Goal: Find specific page/section: Find specific page/section

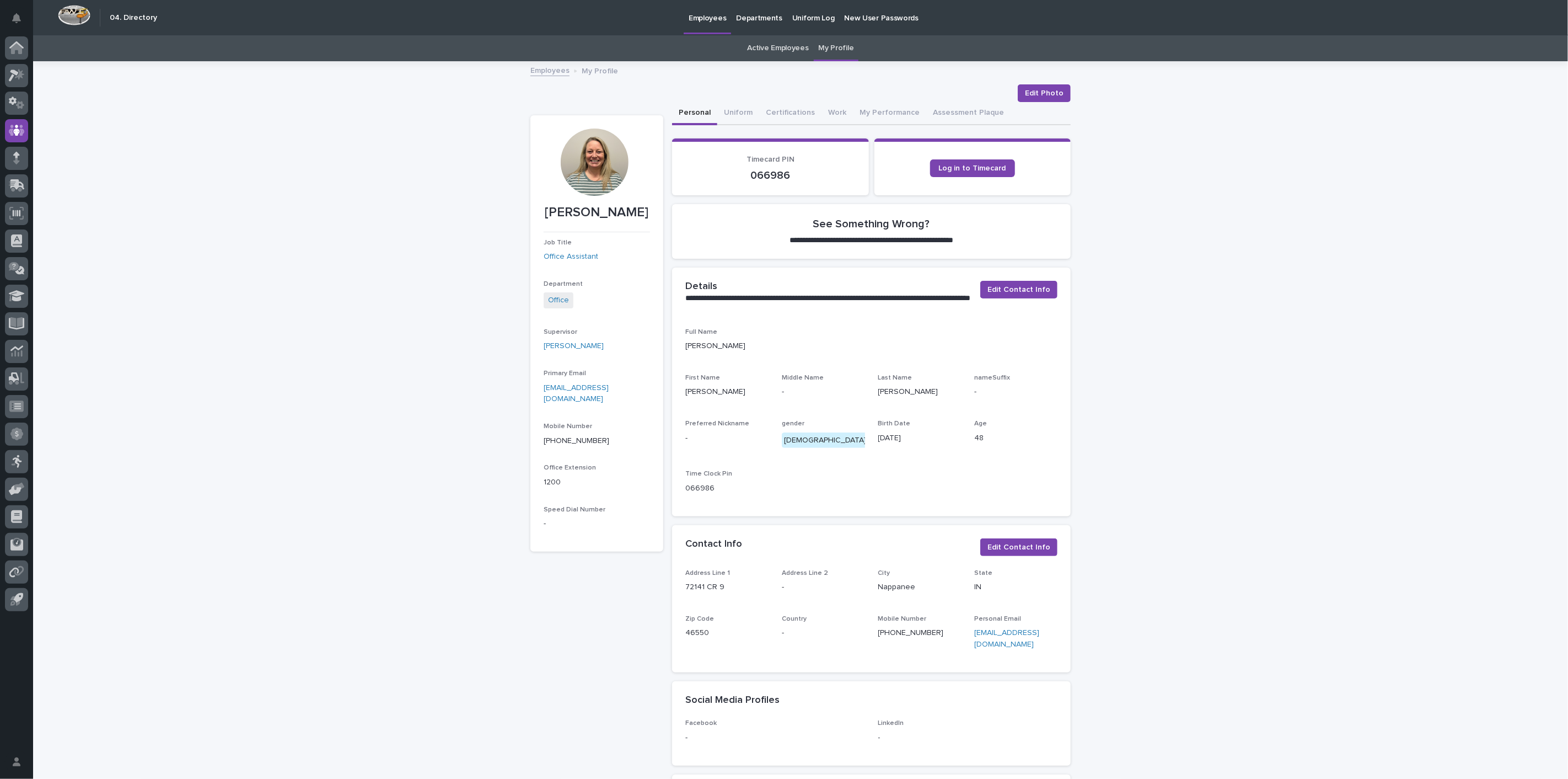
scroll to position [61, 0]
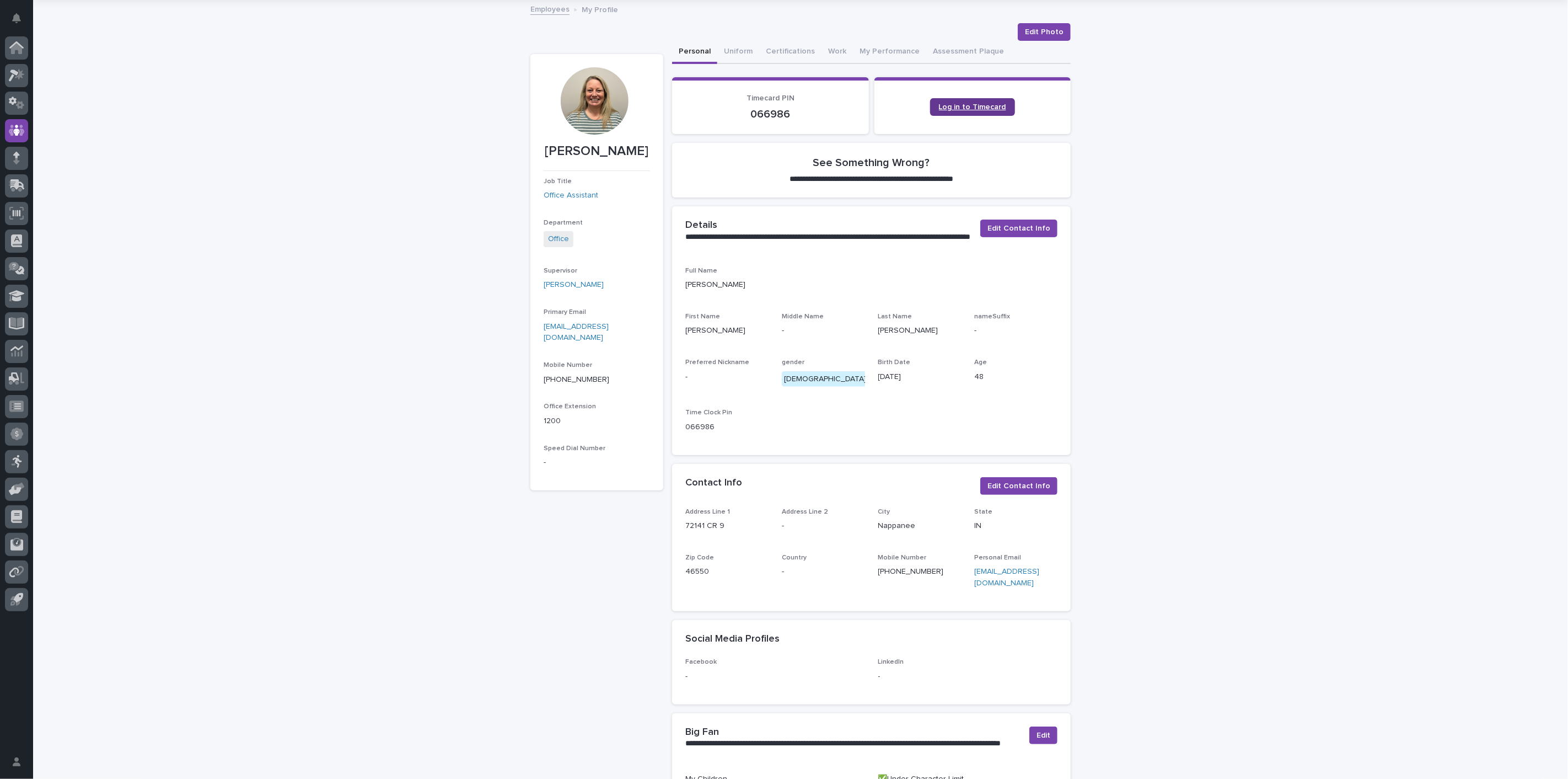
click at [980, 106] on span "Log in to Timecard" at bounding box center [973, 107] width 67 height 8
click at [16, 124] on icon at bounding box center [17, 130] width 16 height 13
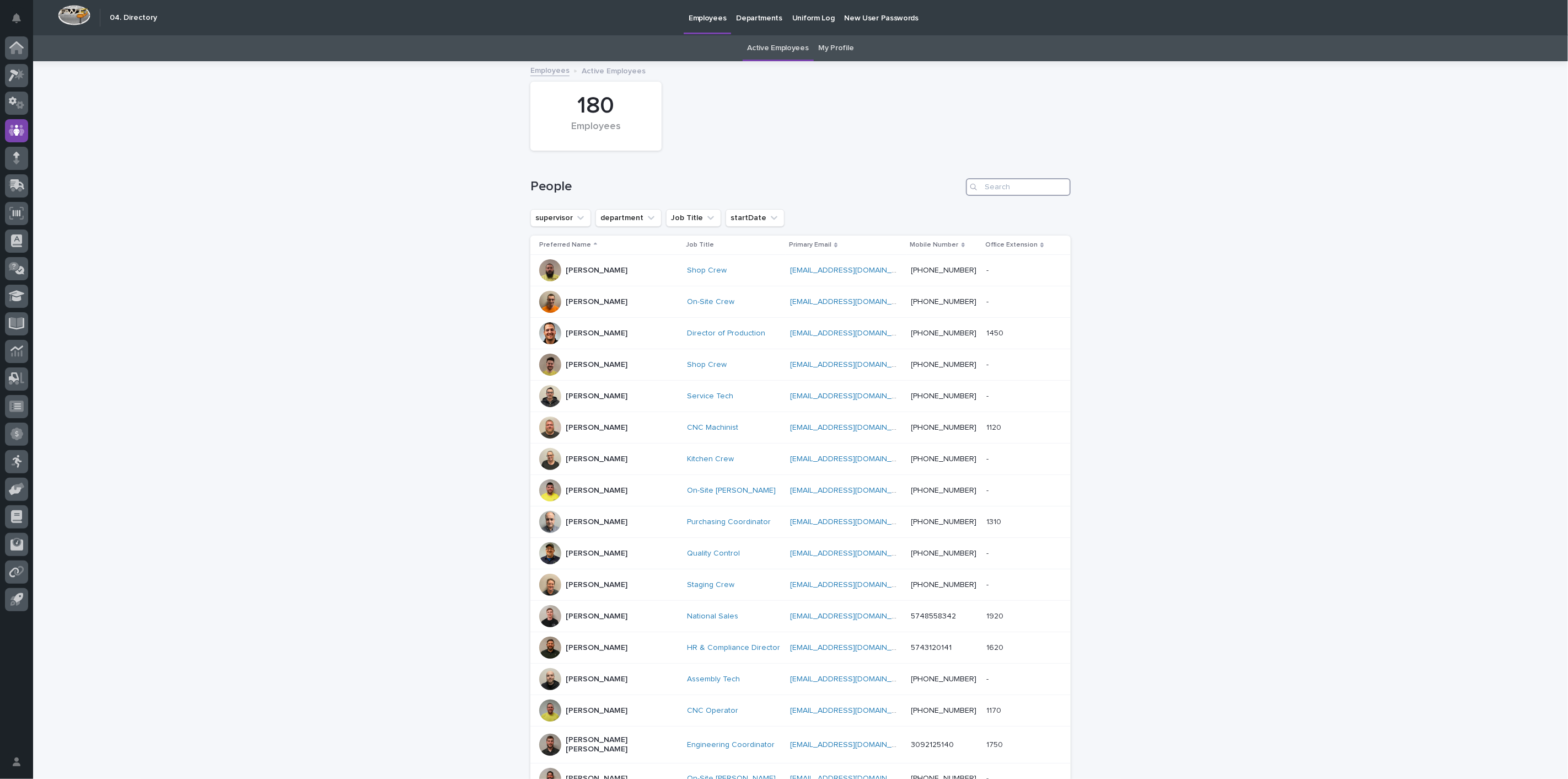
click at [986, 187] on input "Search" at bounding box center [1018, 187] width 104 height 18
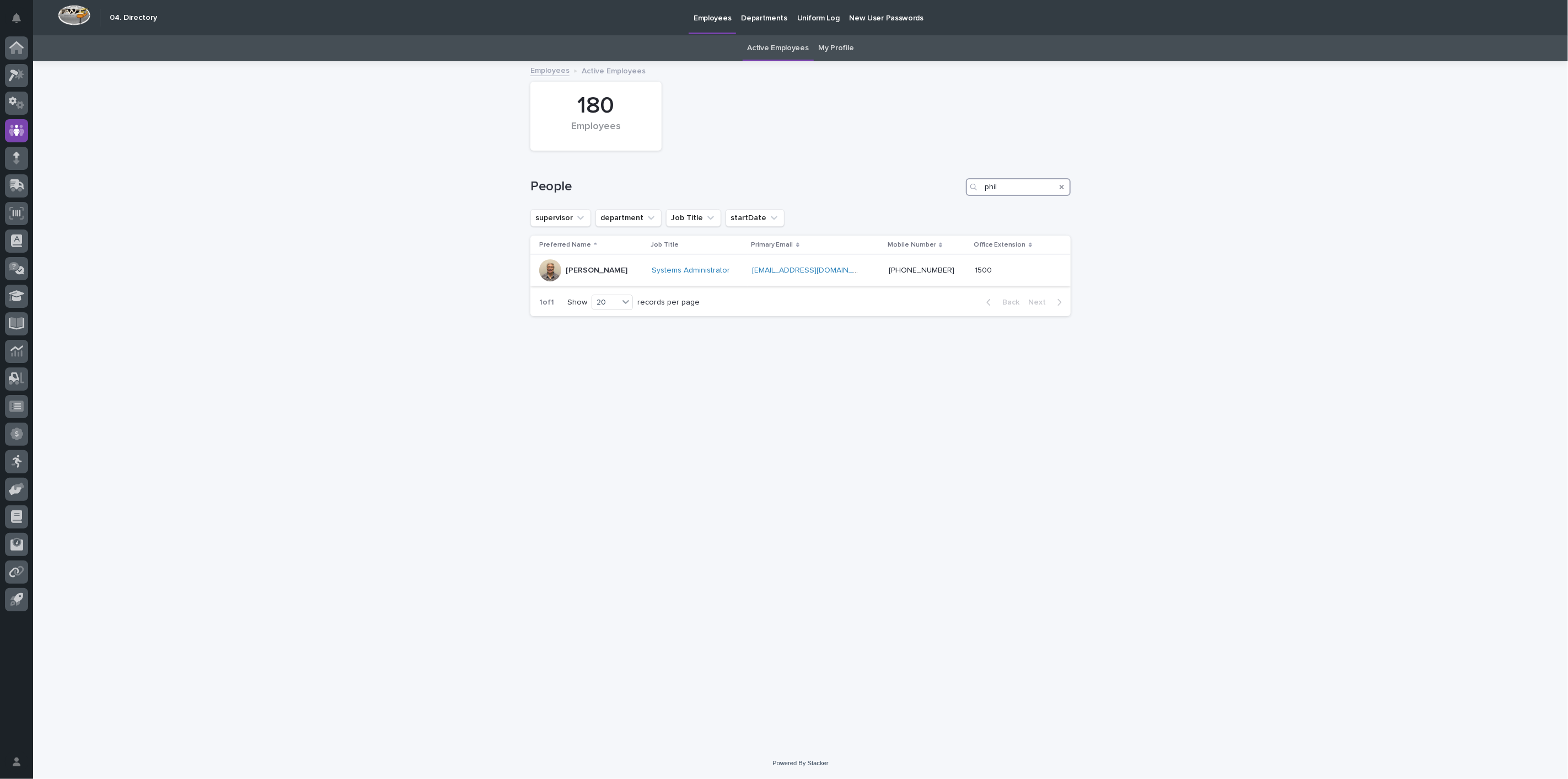
type input "phil"
click at [591, 272] on p "[PERSON_NAME]" at bounding box center [596, 271] width 62 height 10
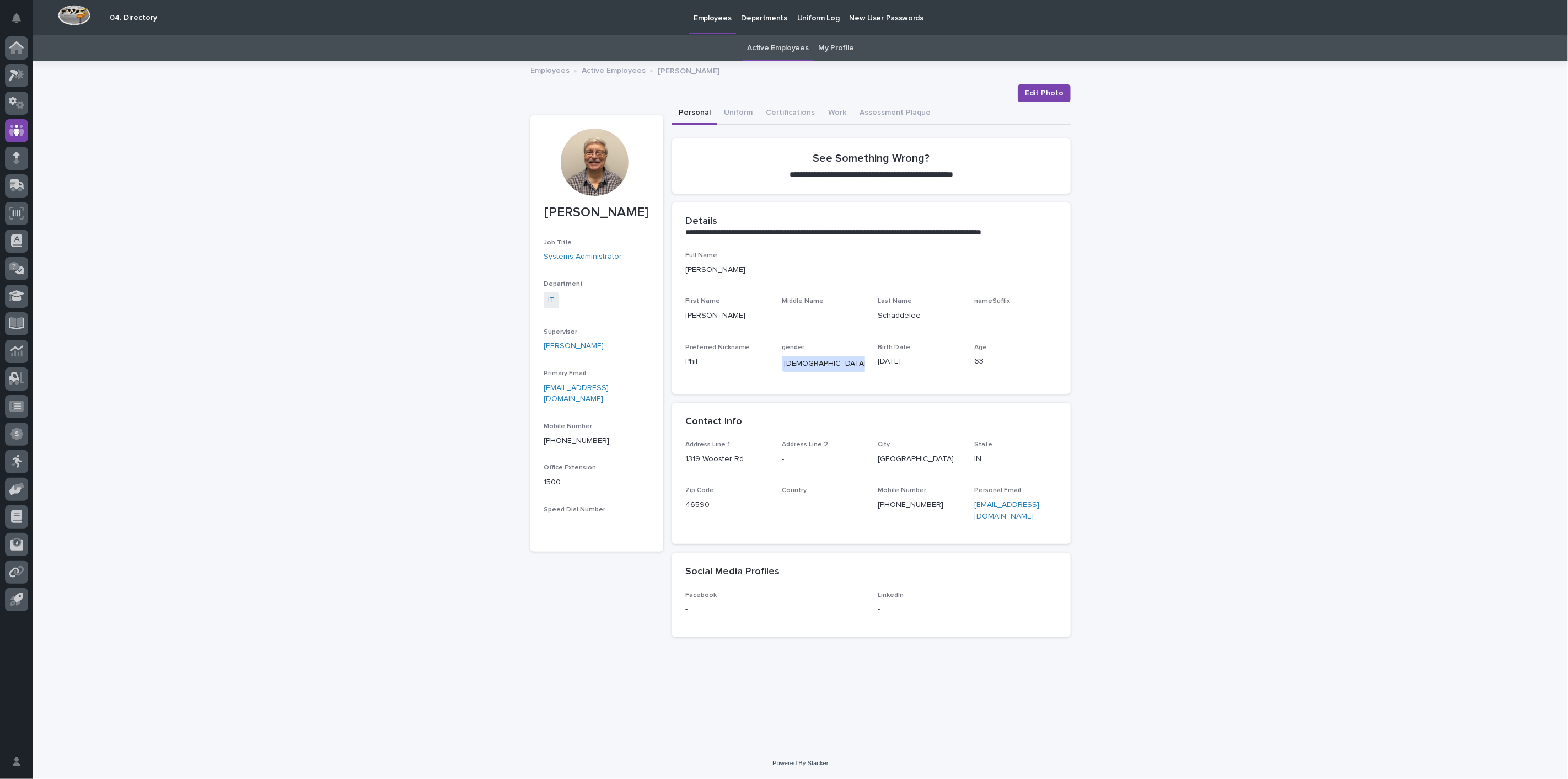
click at [563, 70] on link "Employees" at bounding box center [550, 69] width 39 height 13
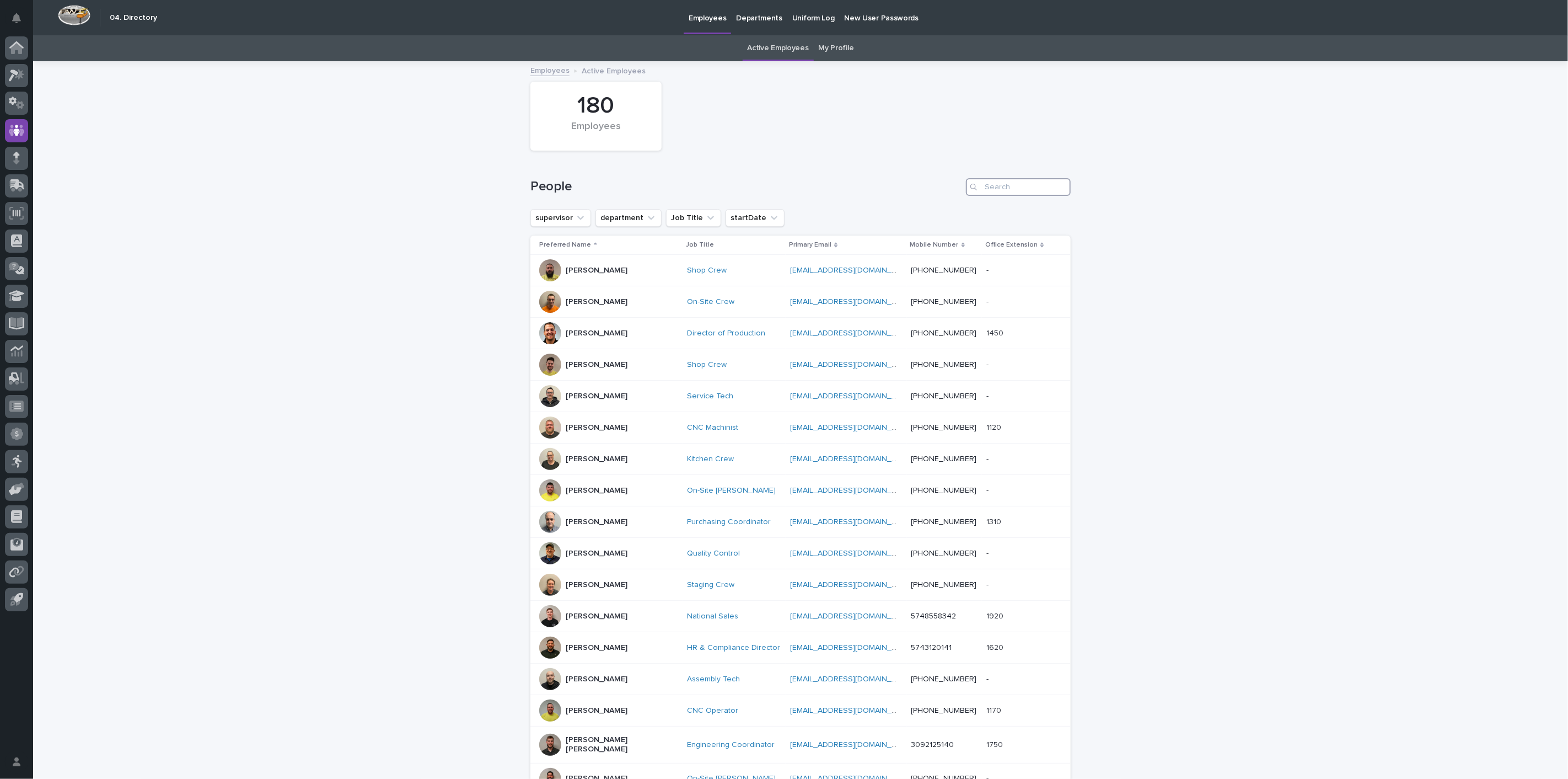
click at [989, 187] on input "Search" at bounding box center [1018, 187] width 104 height 18
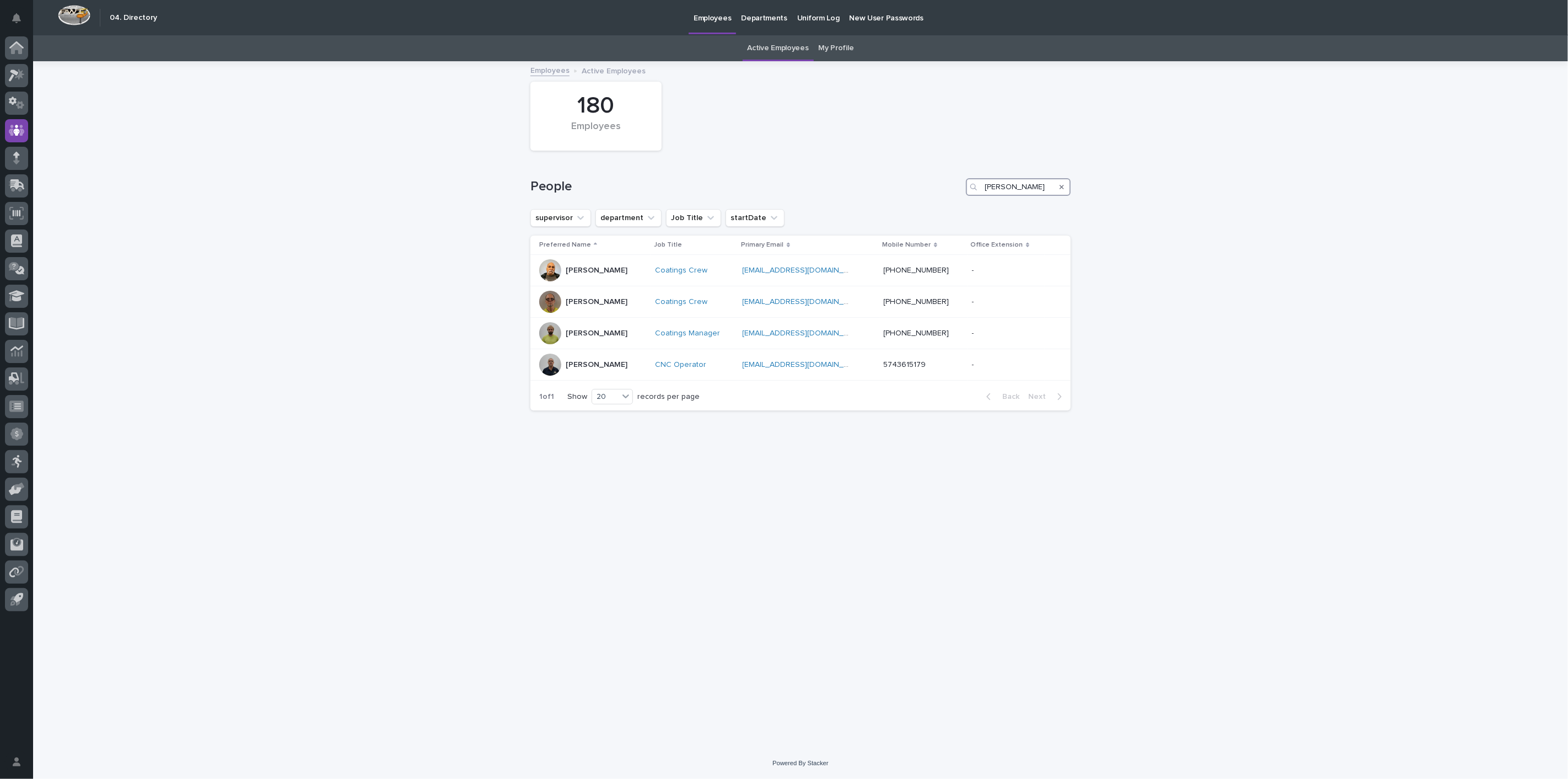
drag, startPoint x: 1009, startPoint y: 183, endPoint x: 798, endPoint y: 144, distance: 214.6
click at [814, 149] on div "180 Employees People [PERSON_NAME] supervisor department Job Title startDate Pr…" at bounding box center [800, 241] width 540 height 357
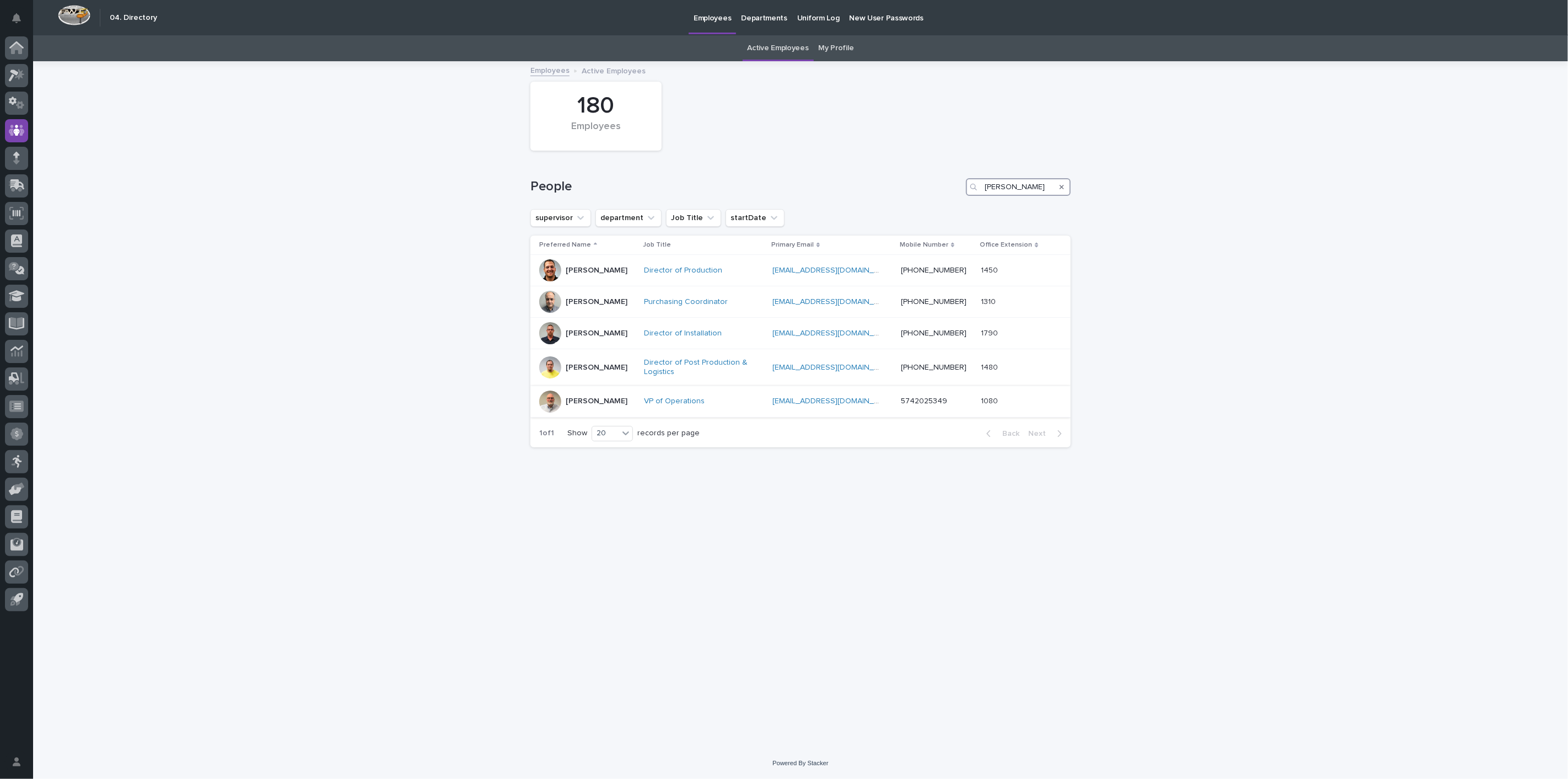
type input "[PERSON_NAME]"
click at [586, 400] on p "[PERSON_NAME]" at bounding box center [596, 401] width 62 height 10
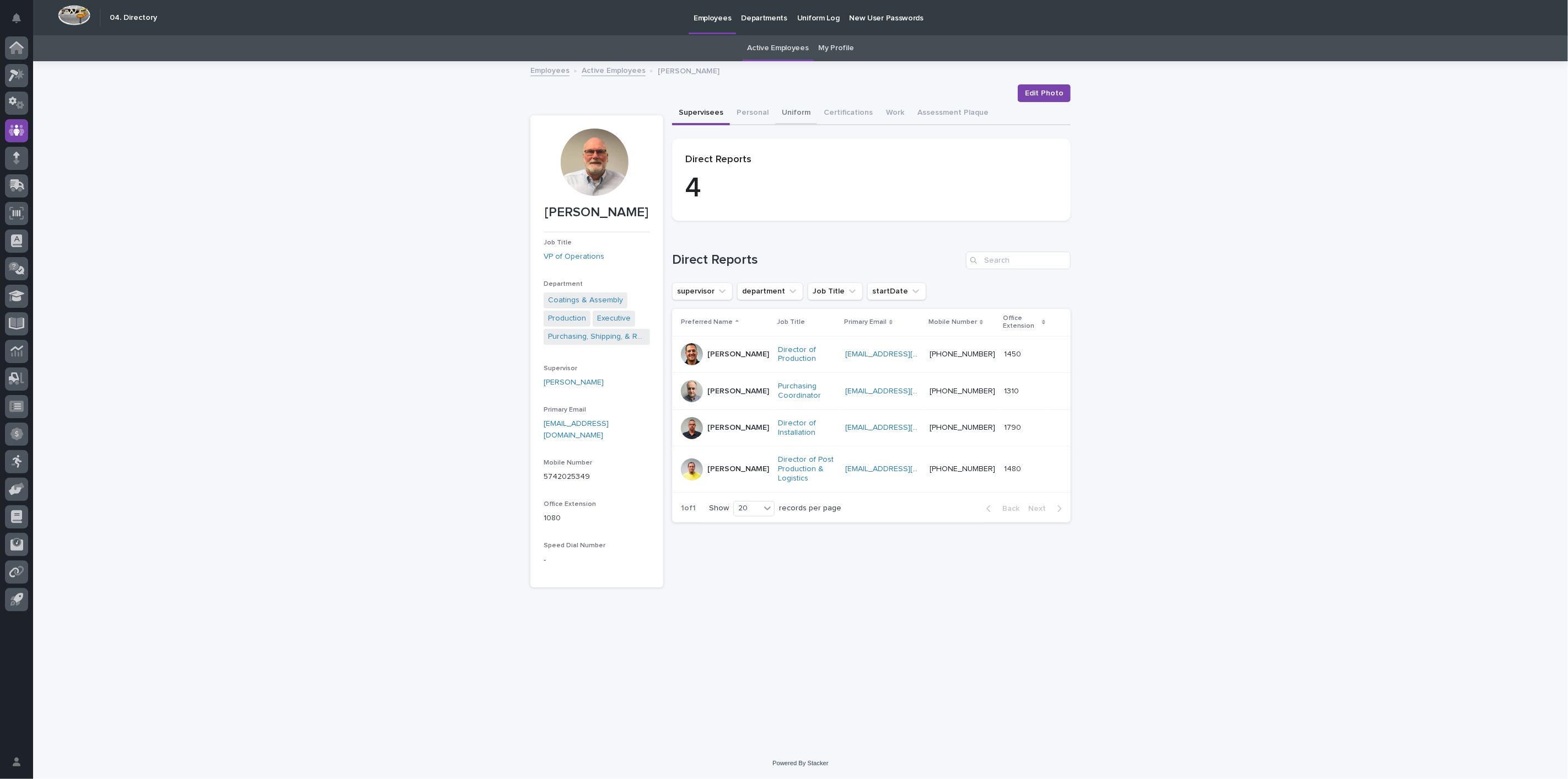
click at [788, 107] on button "Uniform" at bounding box center [796, 113] width 42 height 23
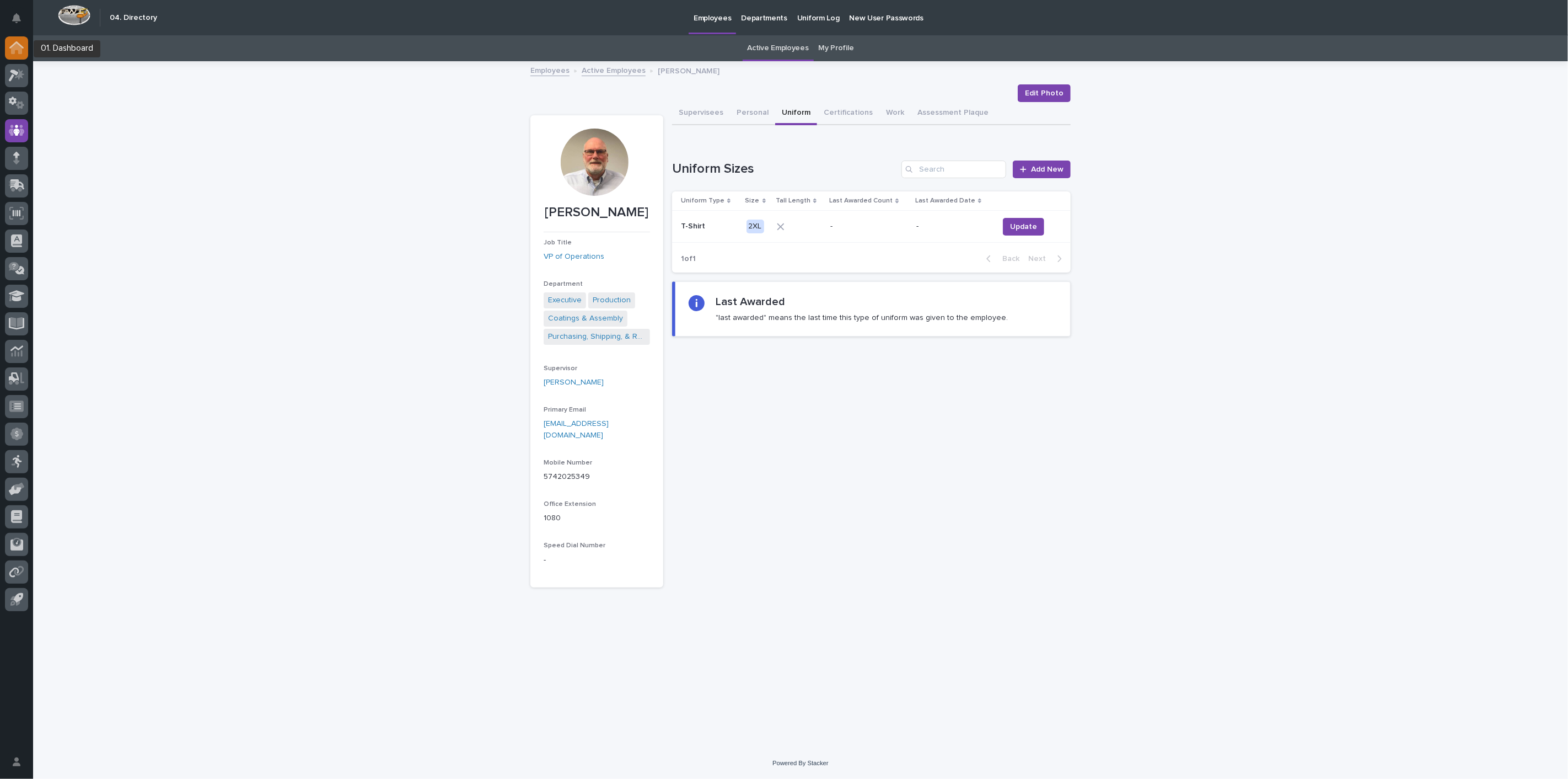
click at [23, 52] on icon at bounding box center [17, 47] width 15 height 13
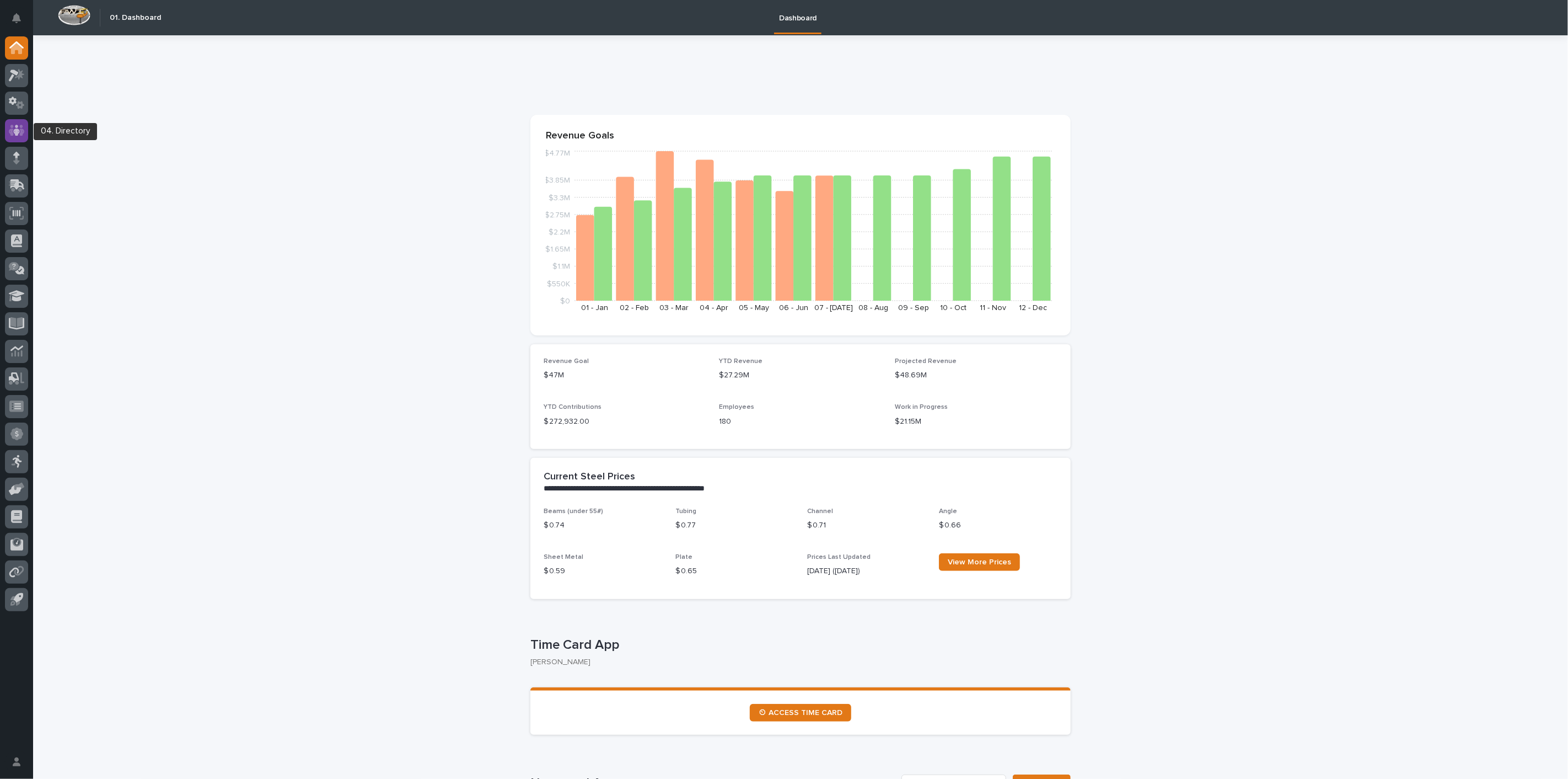
click at [12, 122] on div at bounding box center [16, 130] width 23 height 23
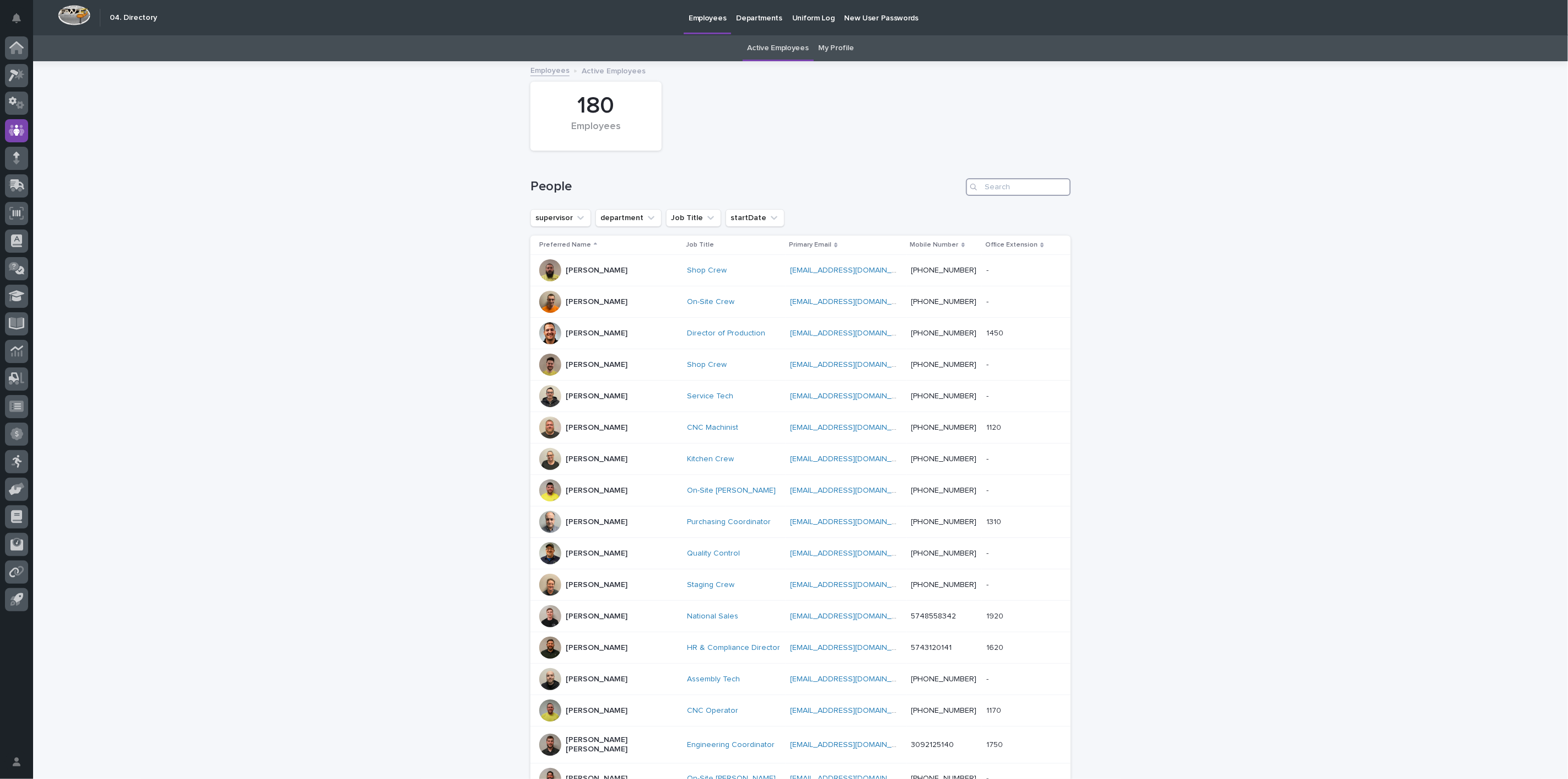
click at [1004, 180] on input "Search" at bounding box center [1018, 187] width 104 height 18
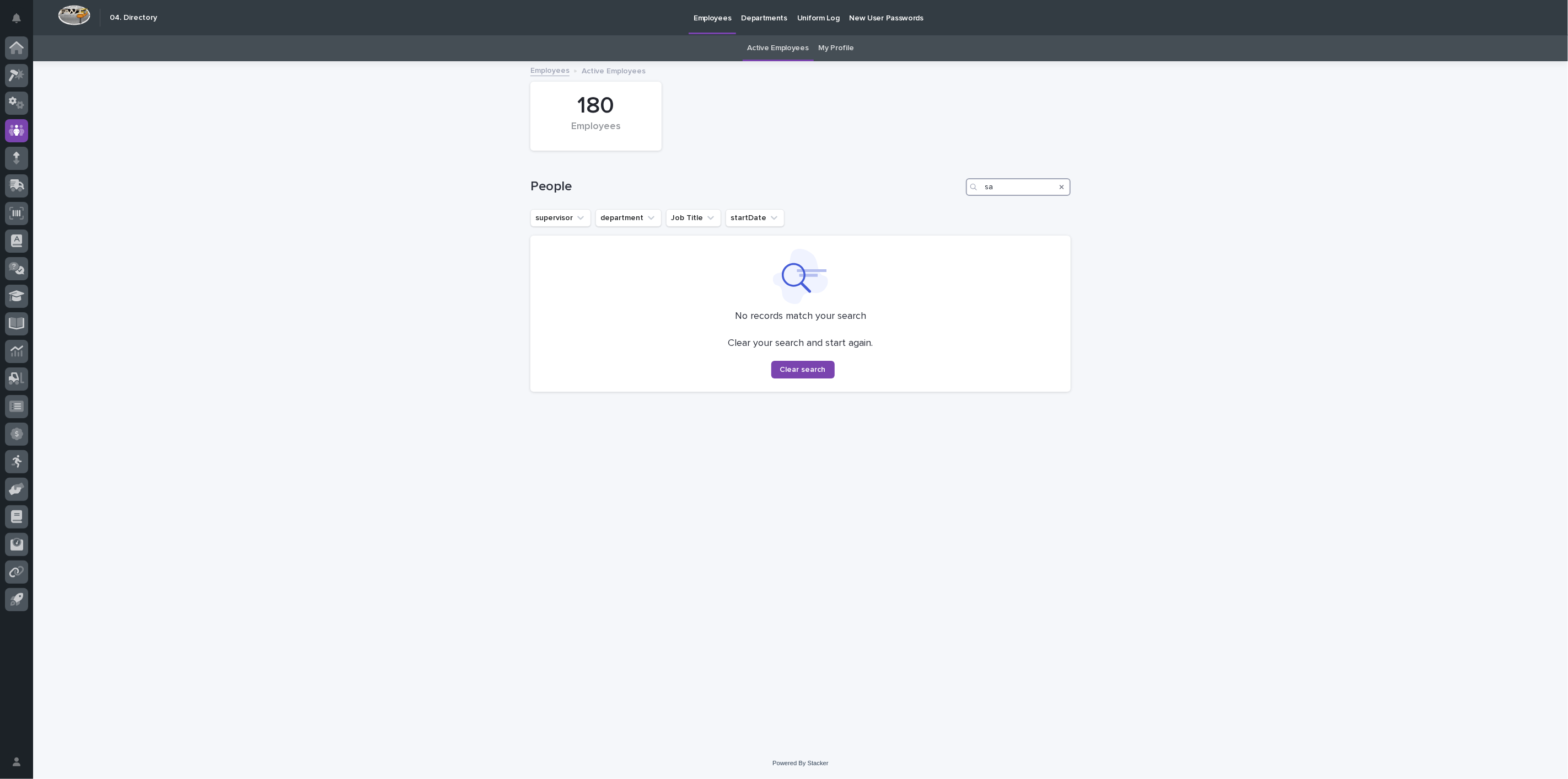
type input "s"
type input "d"
type input "s"
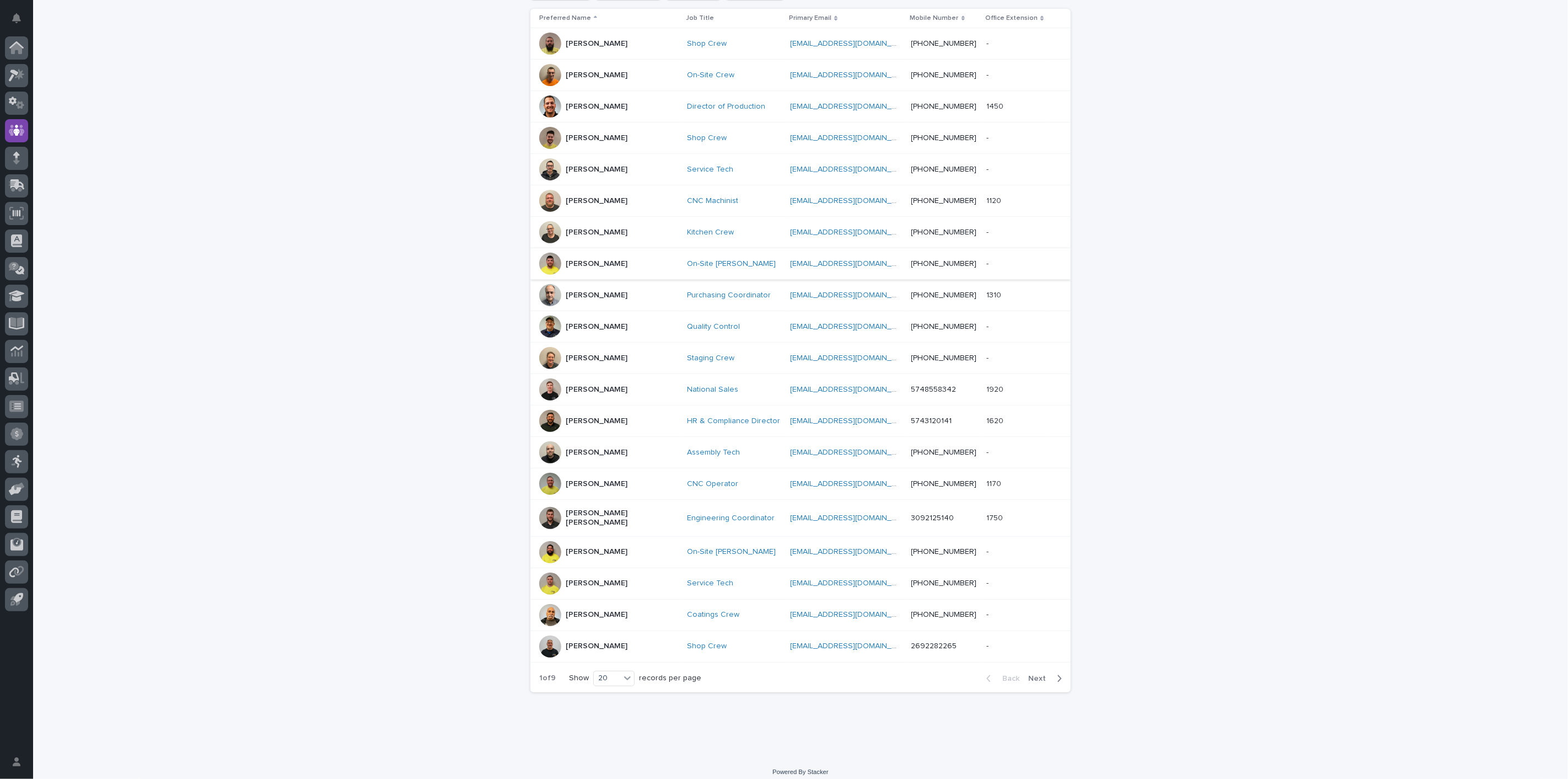
scroll to position [166, 0]
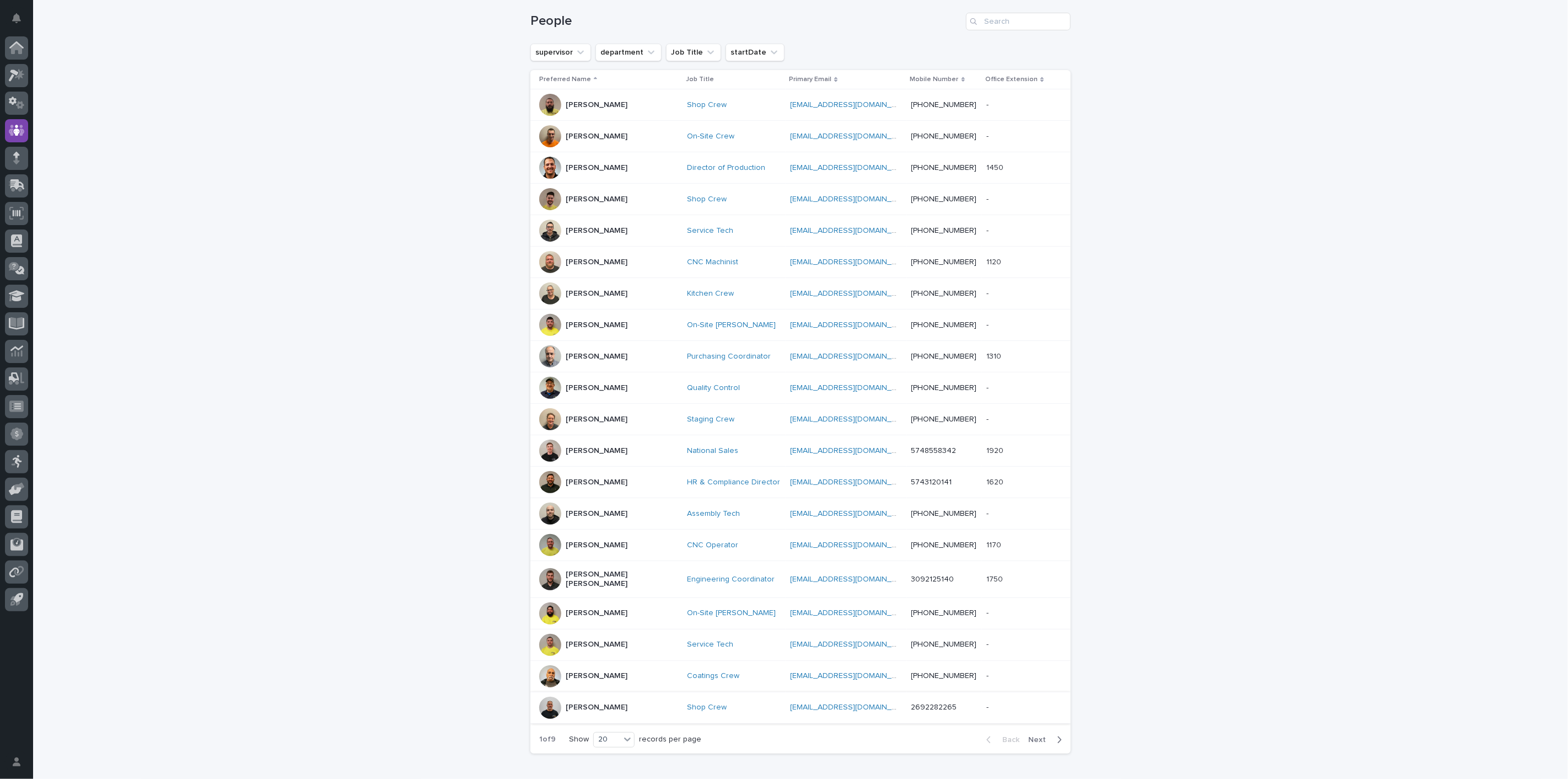
drag, startPoint x: 1035, startPoint y: 730, endPoint x: 989, endPoint y: 693, distance: 59.0
click at [1035, 736] on span "Next" at bounding box center [1040, 740] width 25 height 8
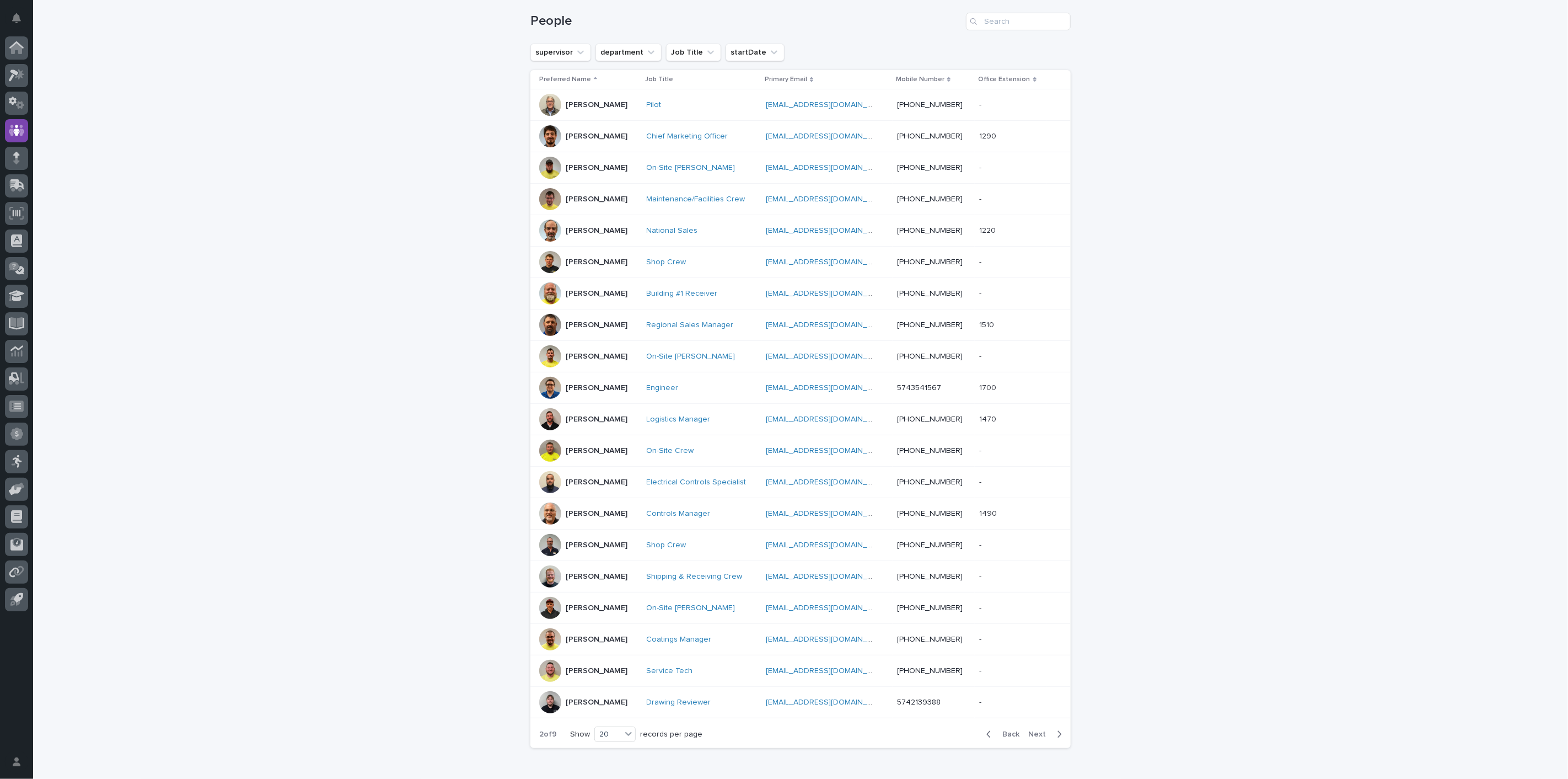
click at [1039, 731] on span "Next" at bounding box center [1040, 735] width 25 height 8
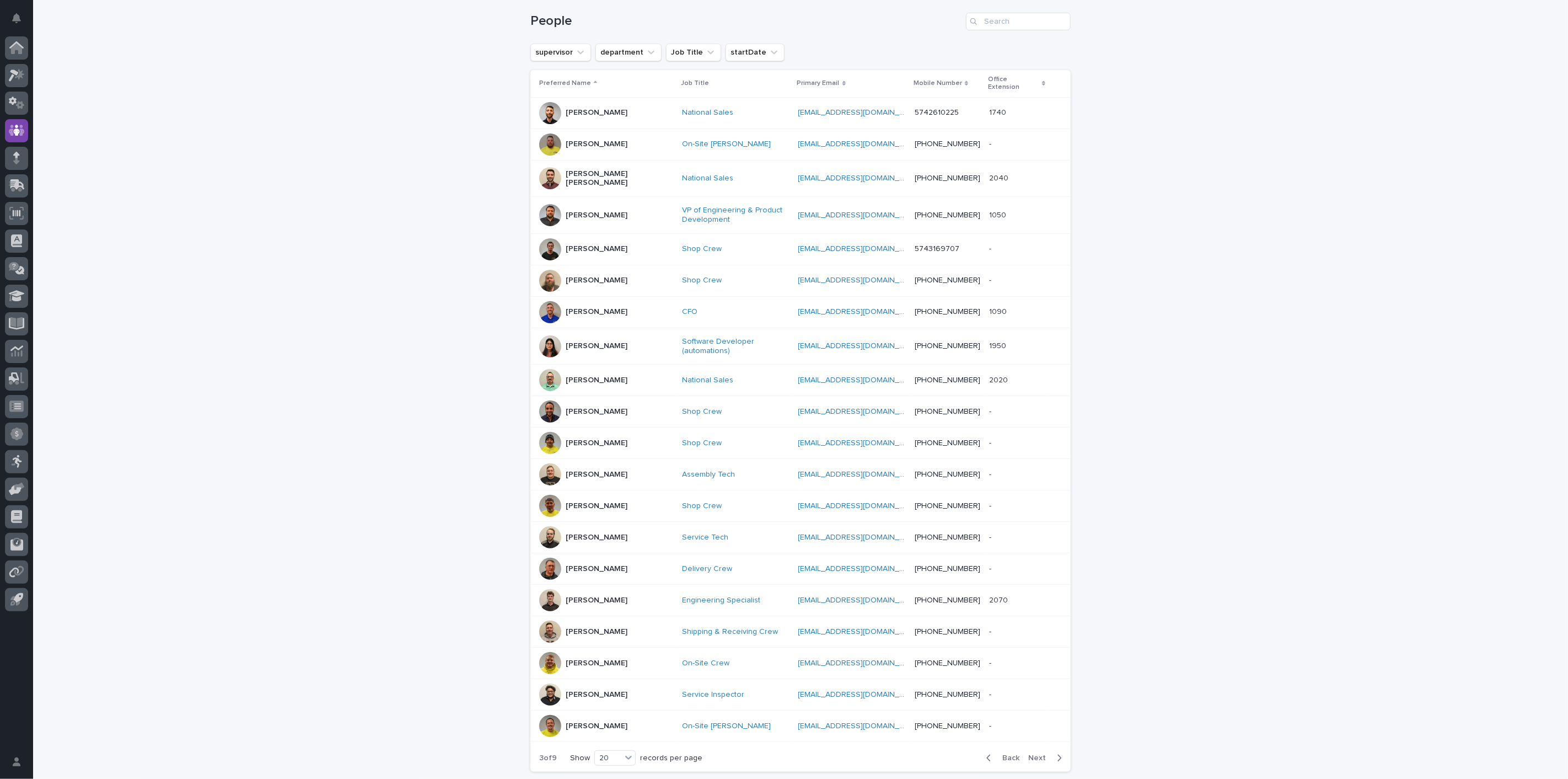
scroll to position [171, 0]
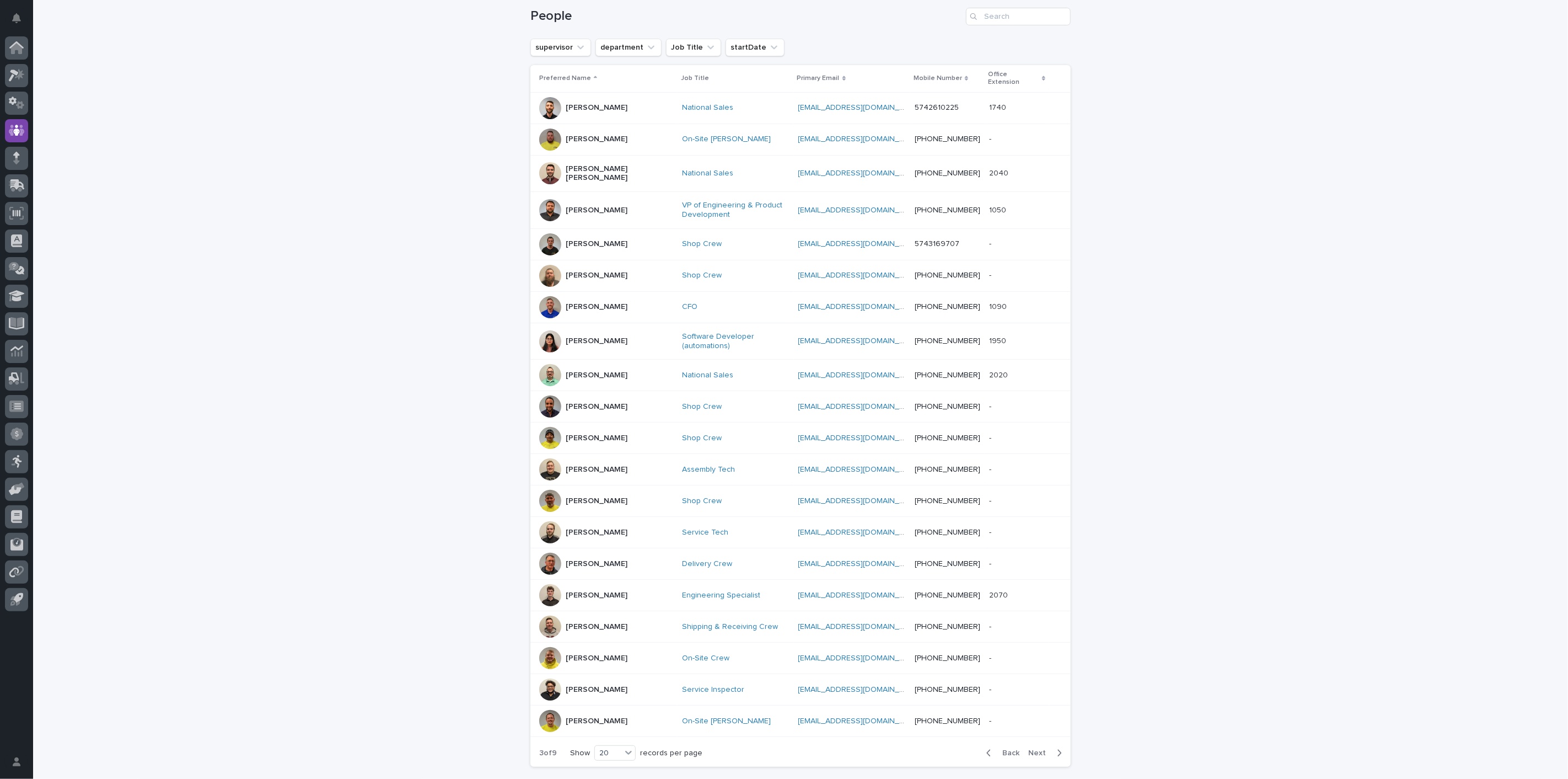
click at [1037, 749] on span "Next" at bounding box center [1040, 753] width 25 height 8
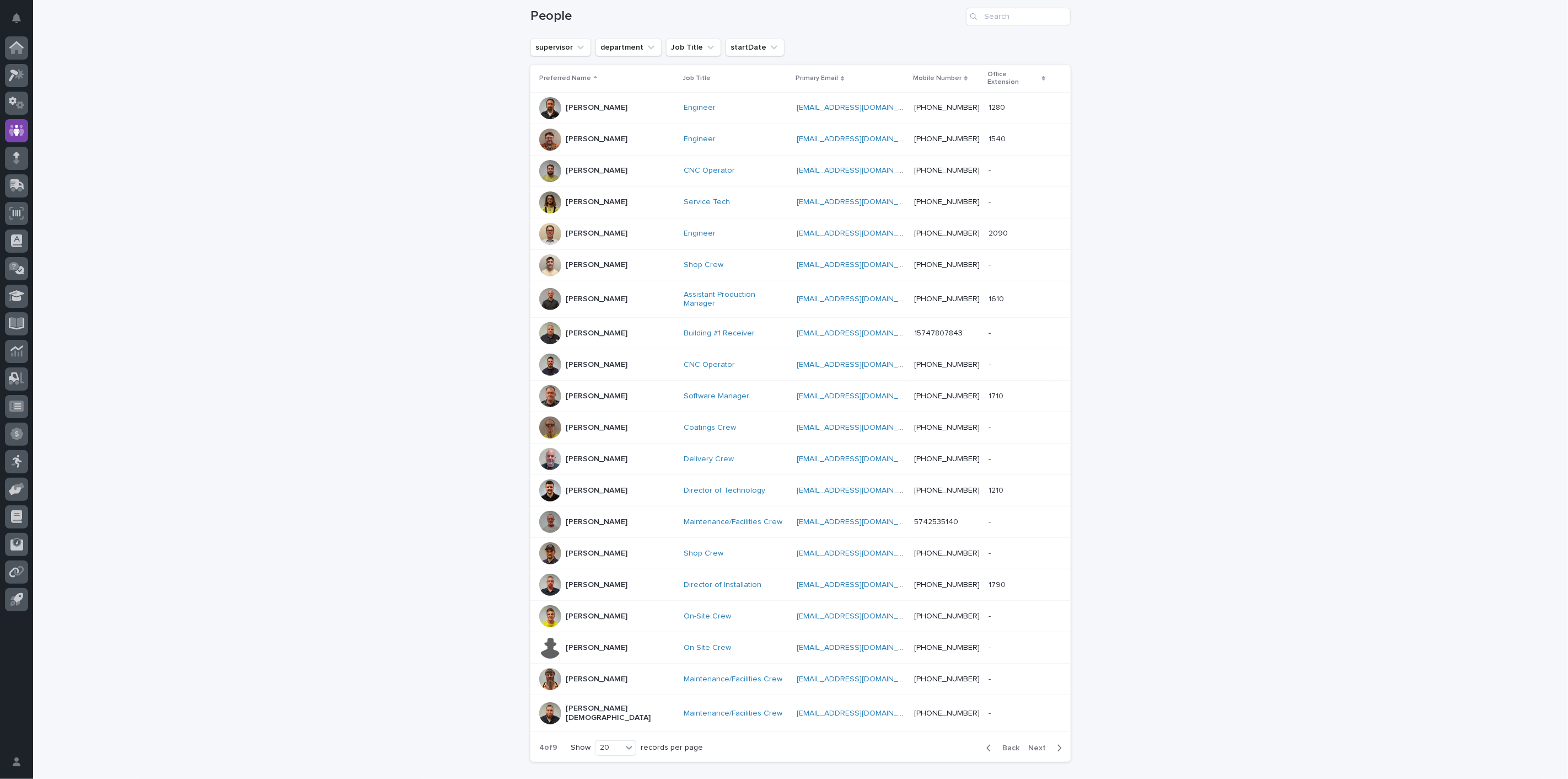
scroll to position [166, 0]
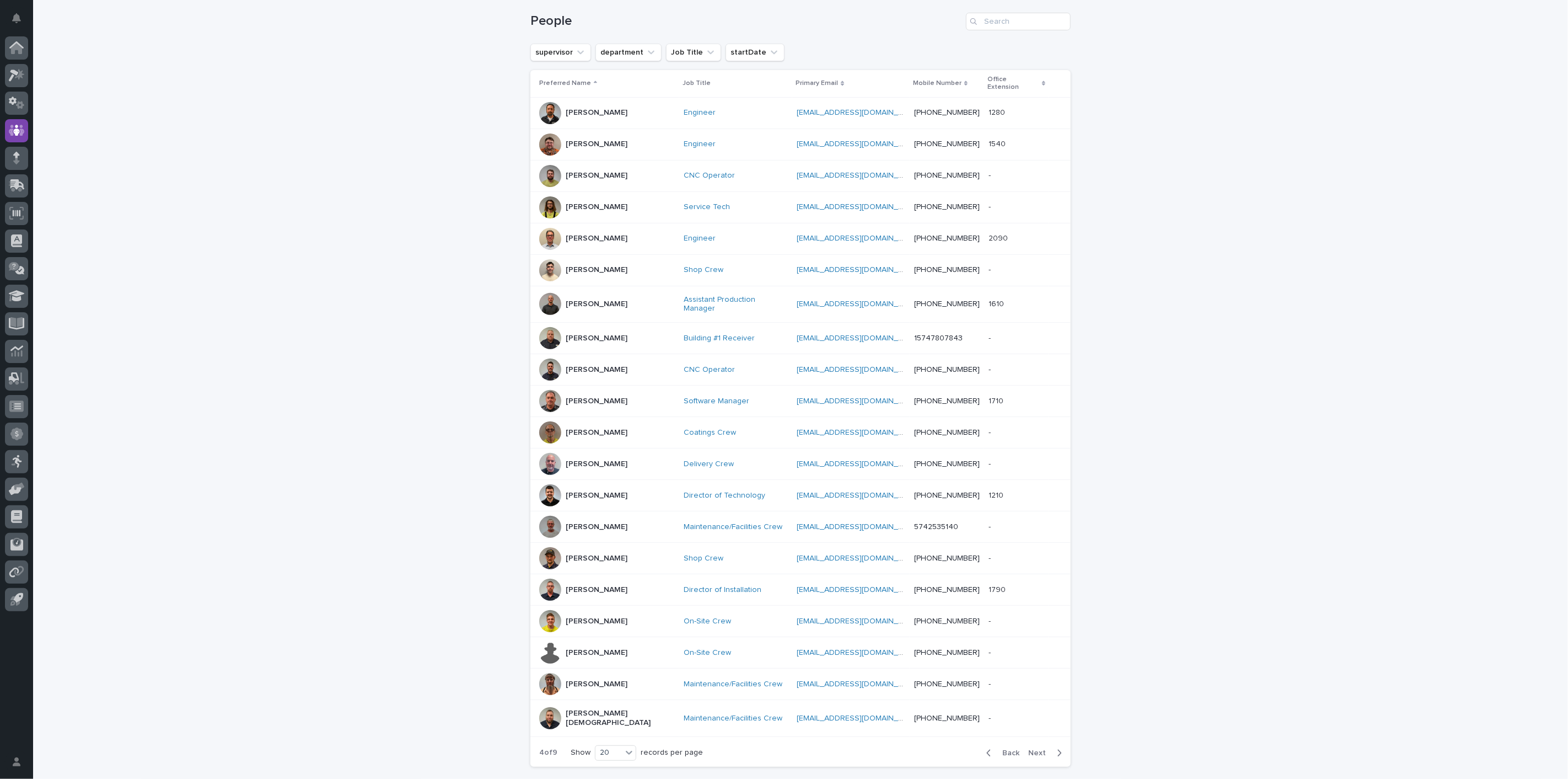
click at [1039, 749] on span "Next" at bounding box center [1040, 753] width 25 height 8
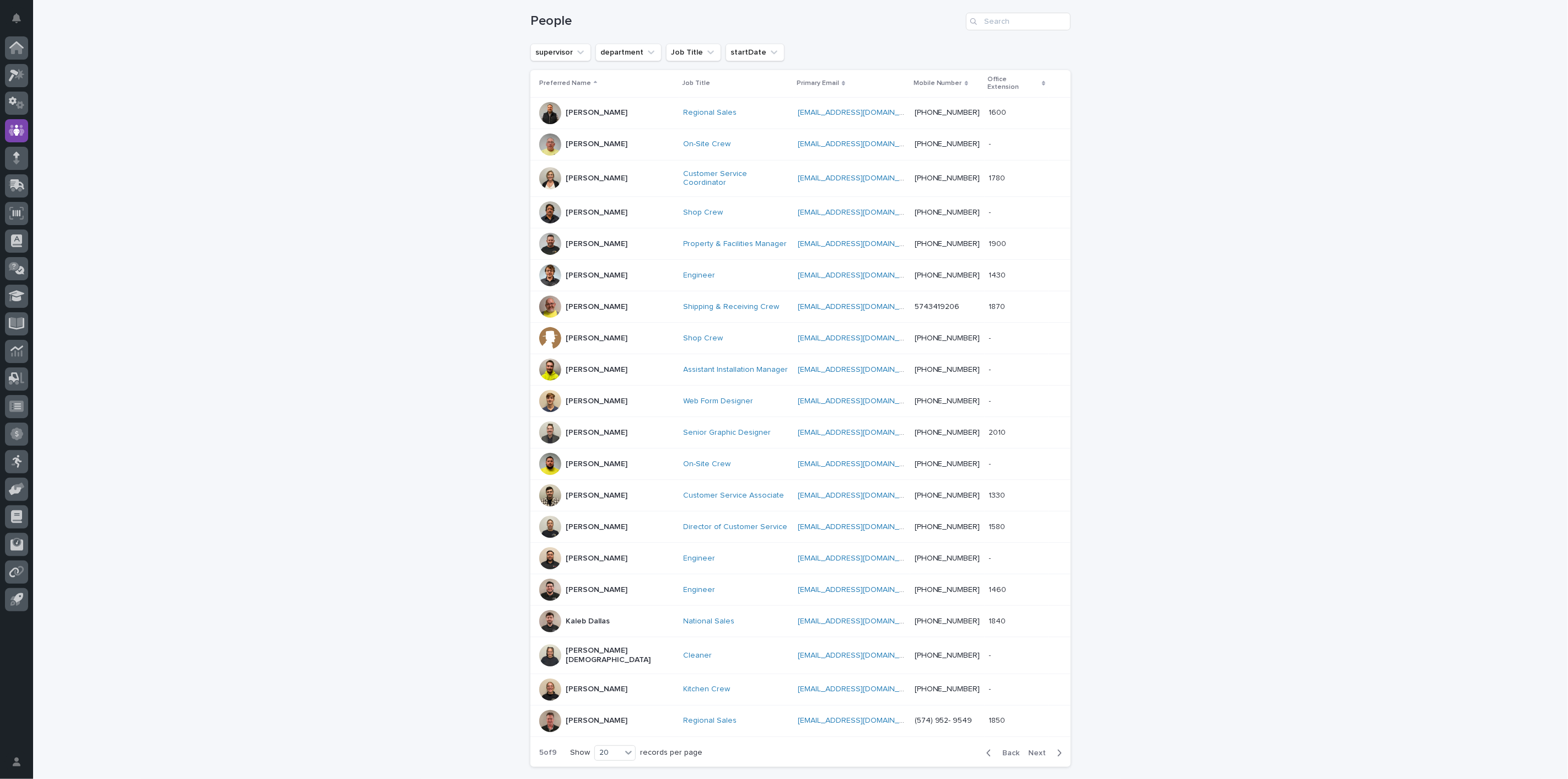
click at [1036, 749] on span "Next" at bounding box center [1040, 753] width 25 height 8
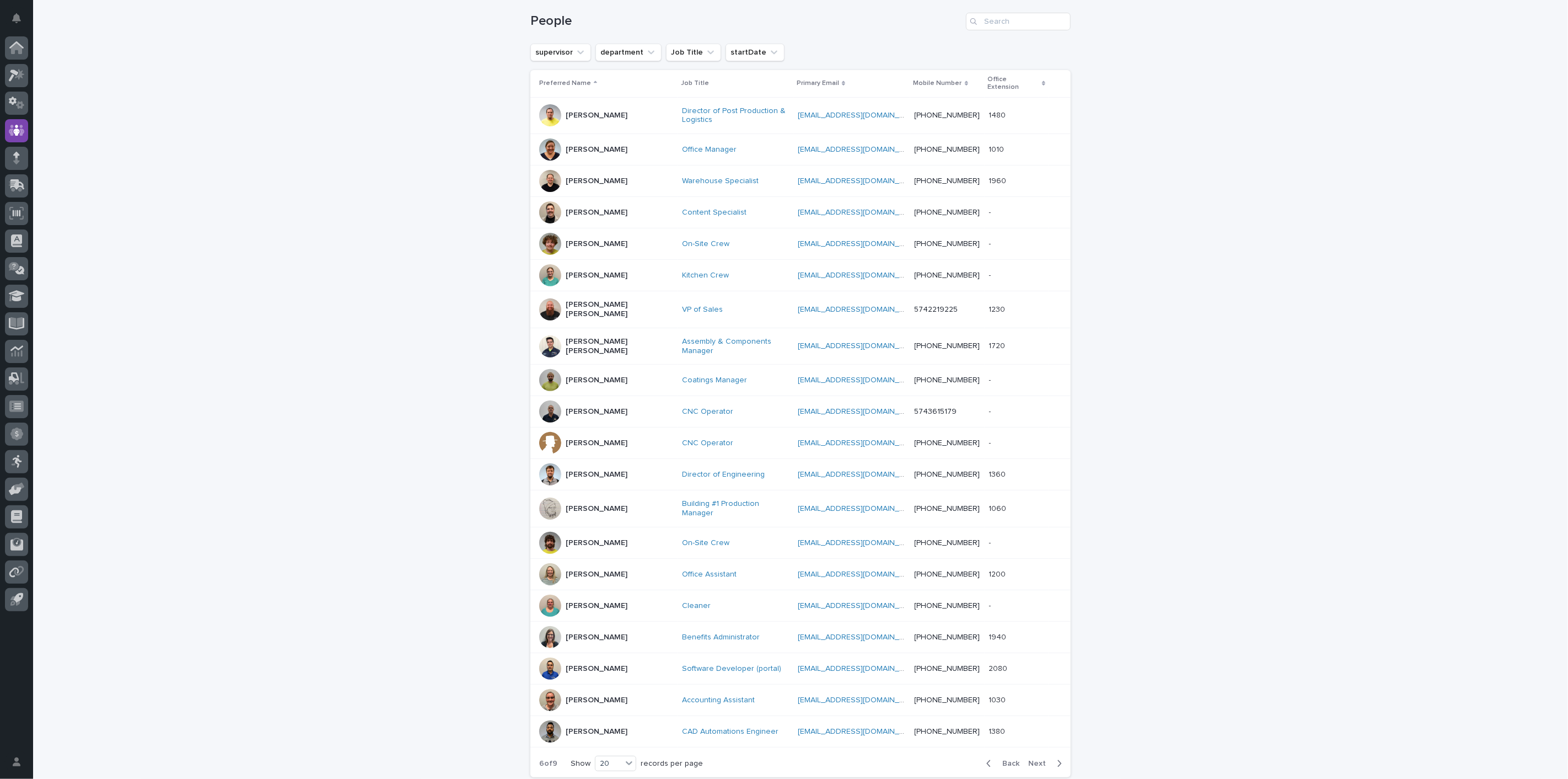
scroll to position [171, 0]
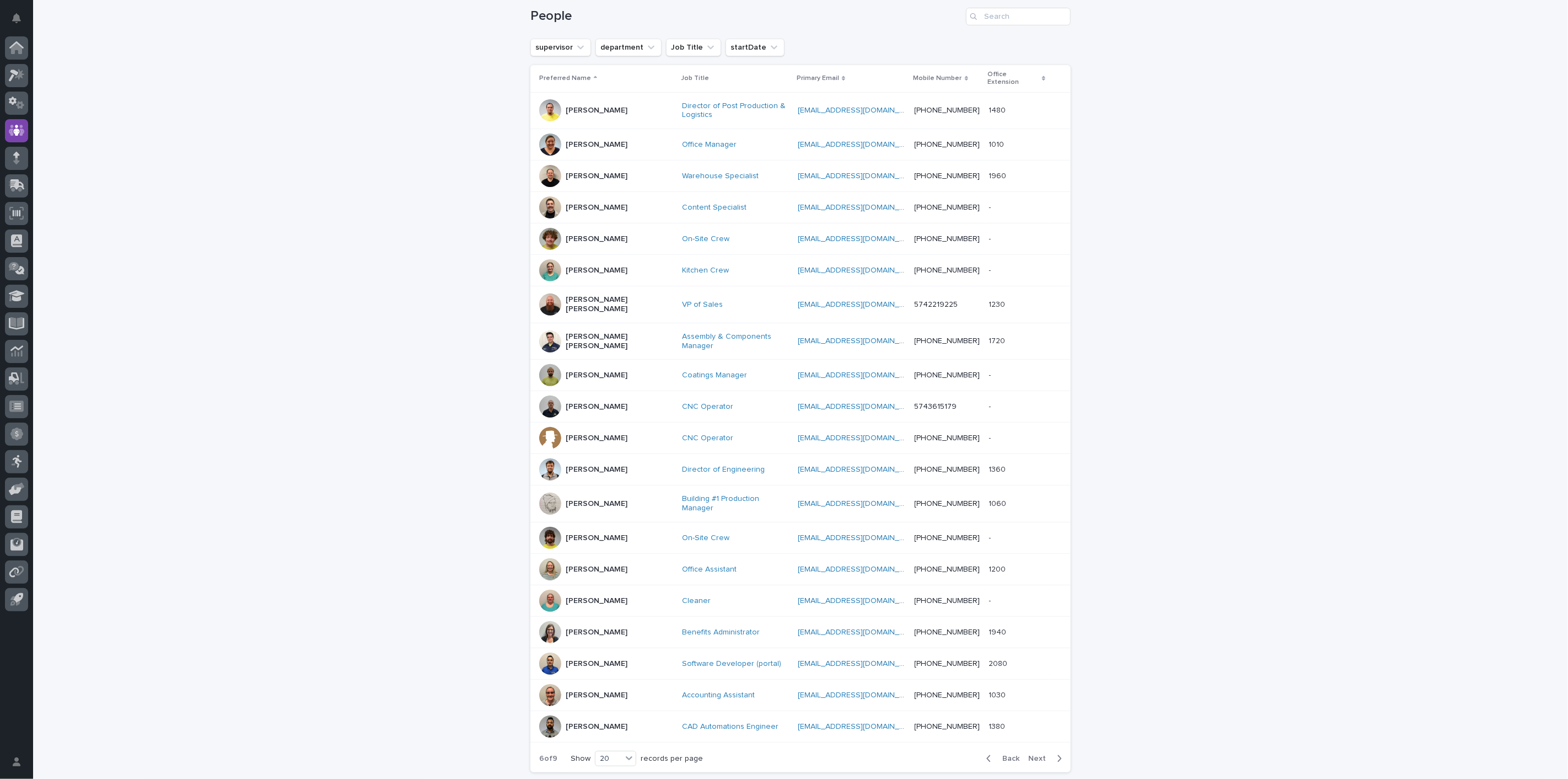
click at [1037, 754] on span "Next" at bounding box center [1040, 758] width 25 height 8
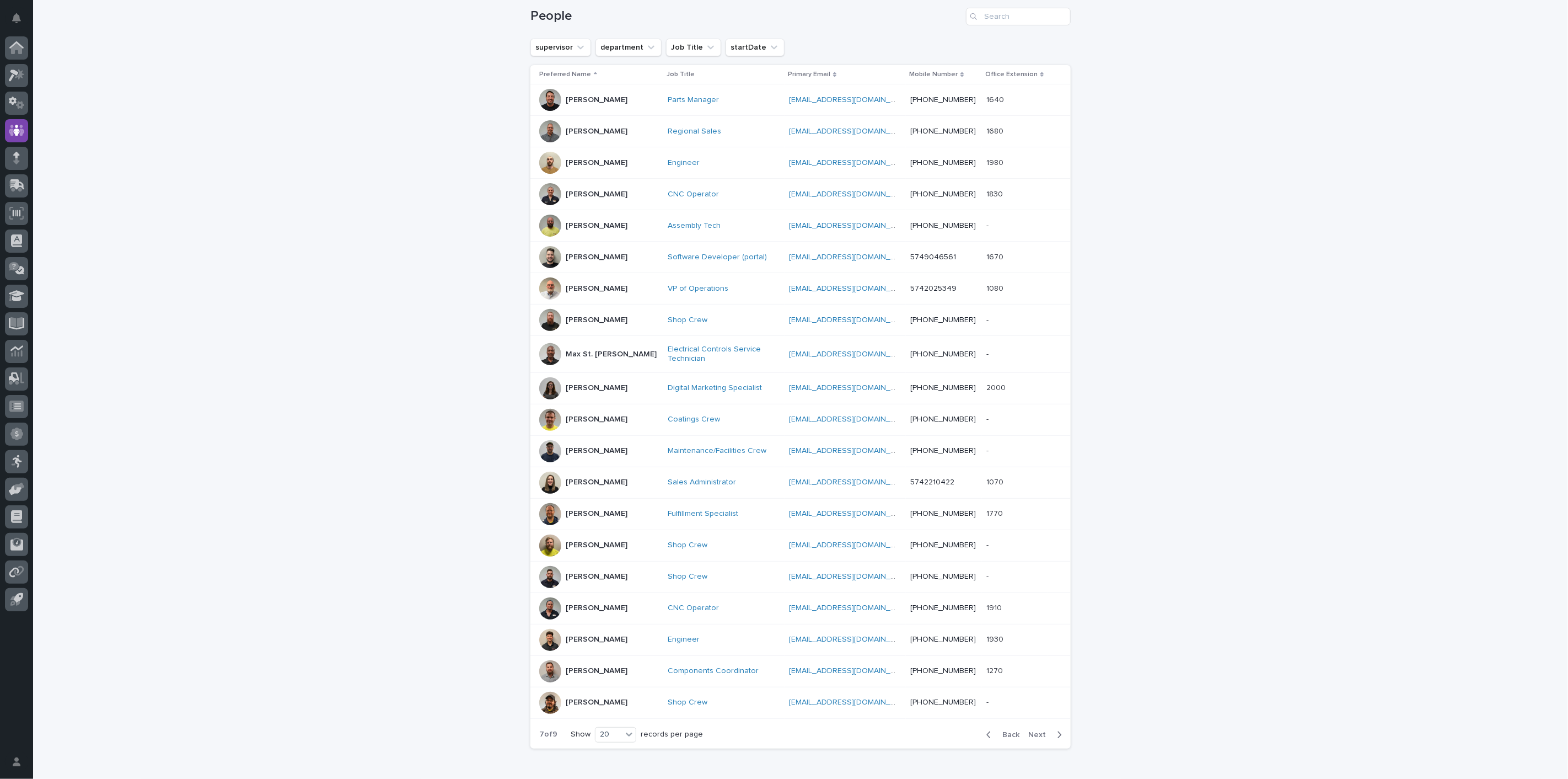
scroll to position [169, 0]
click at [1030, 732] on button "Next" at bounding box center [1048, 737] width 47 height 10
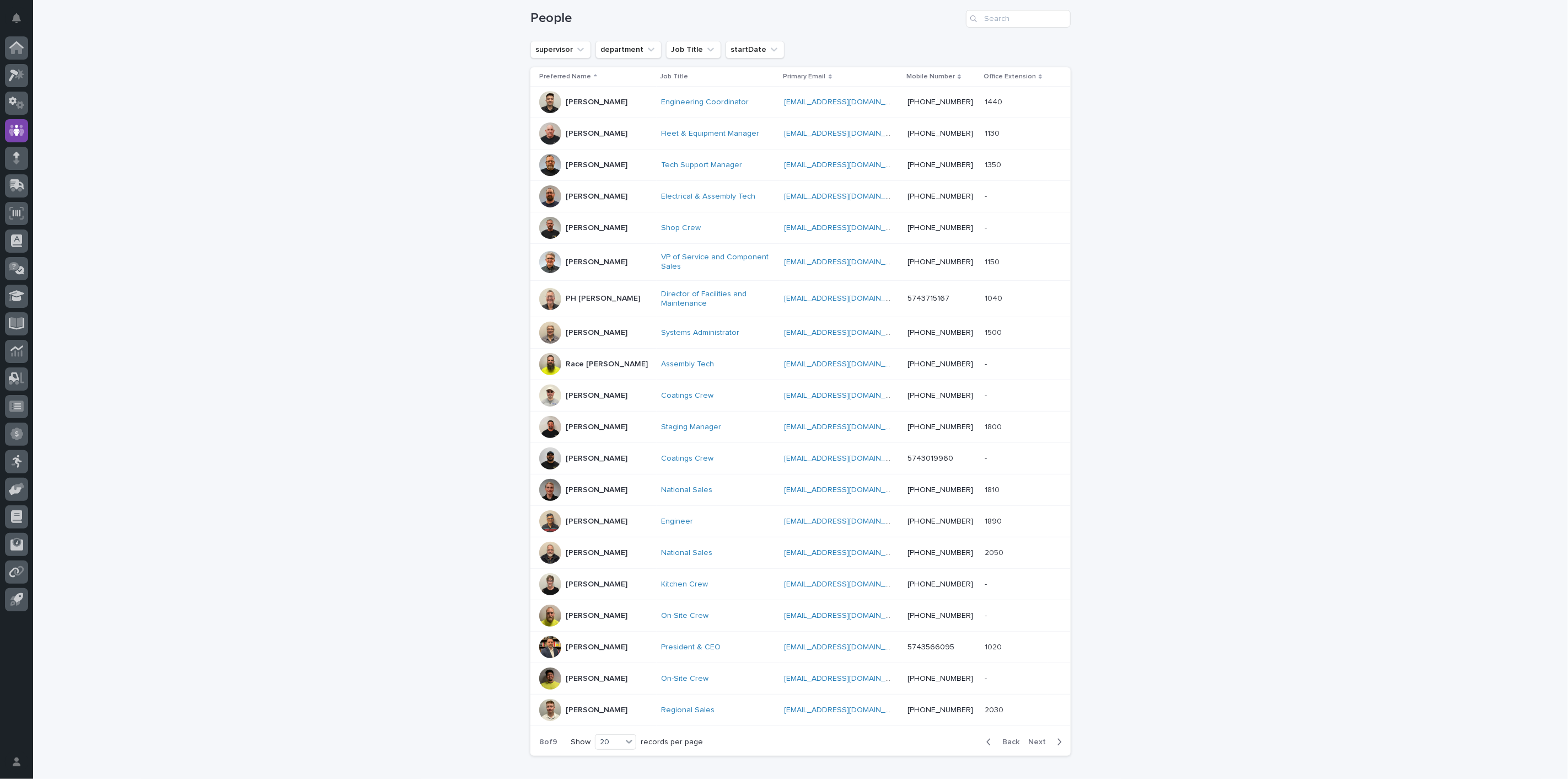
scroll to position [171, 0]
click at [1030, 736] on span "Next" at bounding box center [1040, 740] width 25 height 8
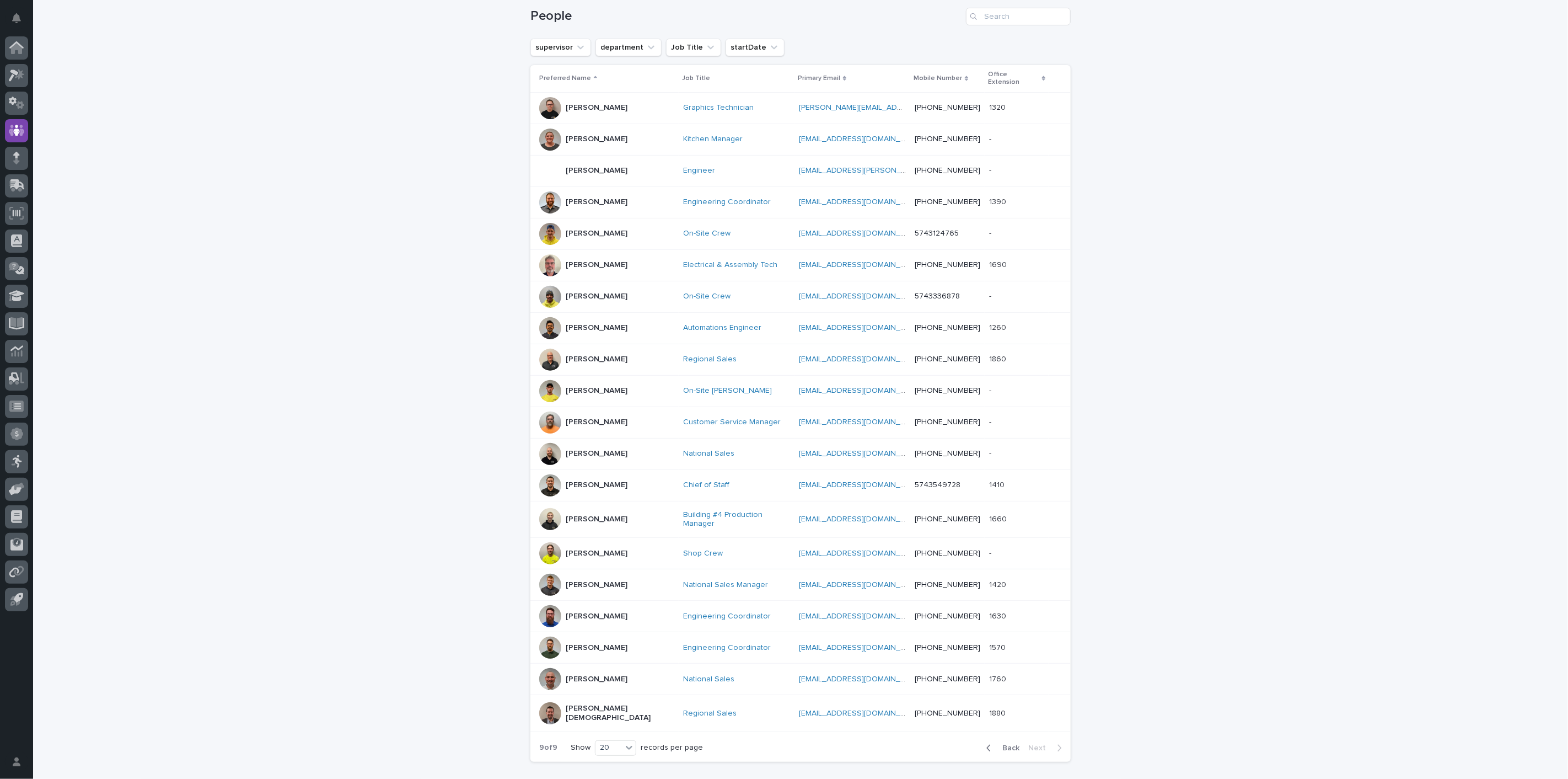
scroll to position [166, 0]
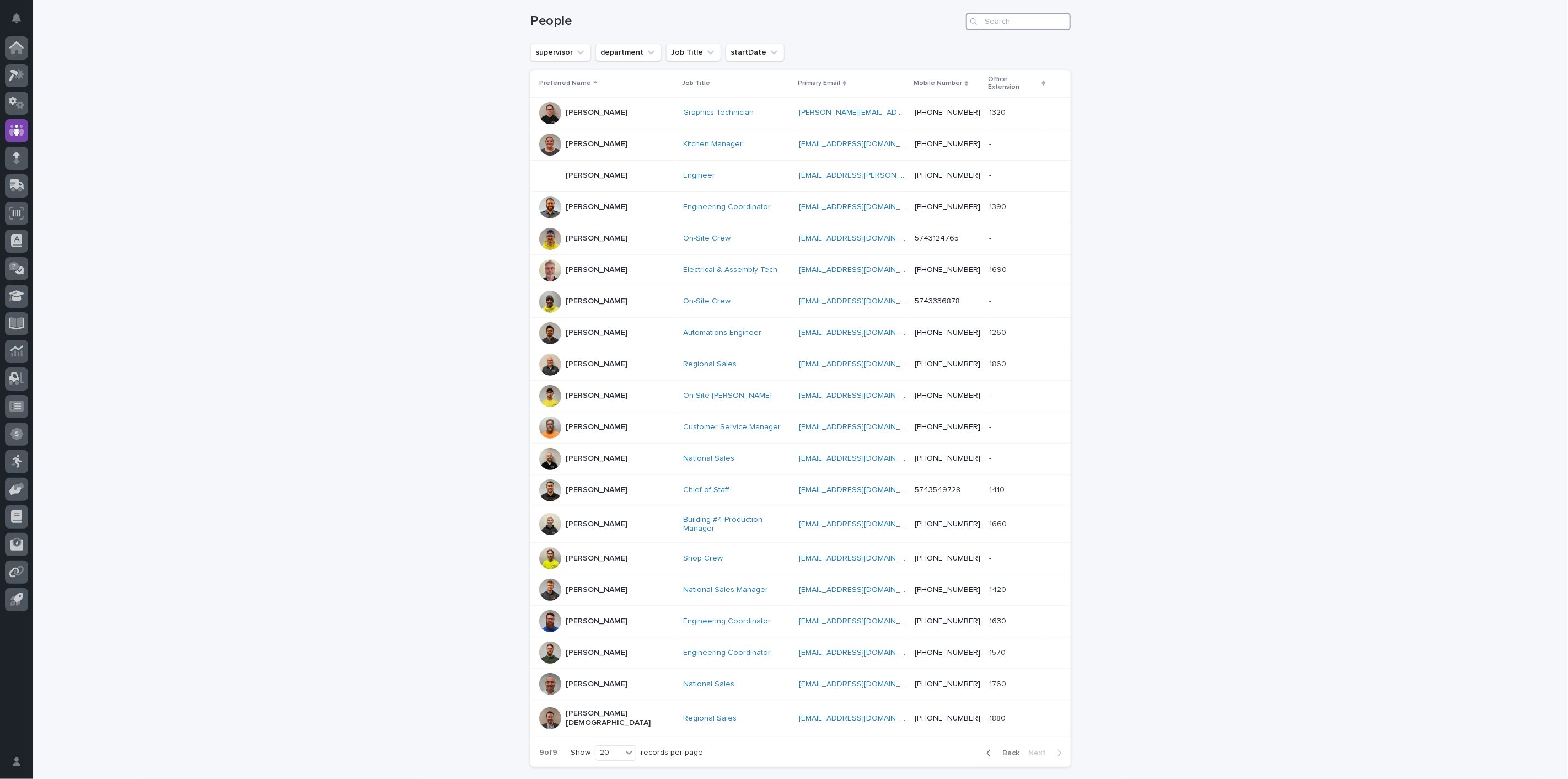
click at [1000, 23] on input "Search" at bounding box center [1018, 22] width 104 height 18
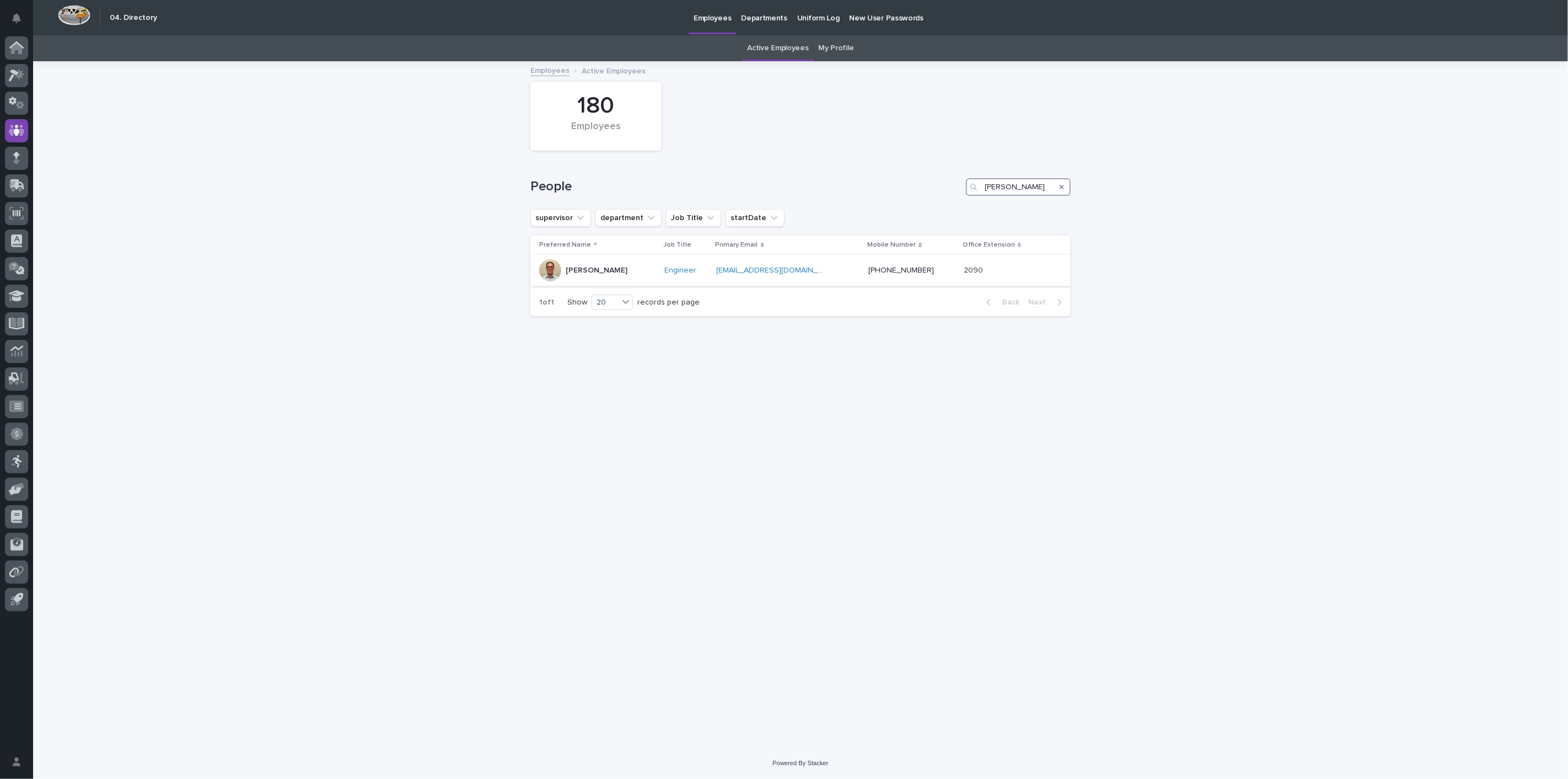
type input "[PERSON_NAME]"
click at [596, 270] on p "[PERSON_NAME]" at bounding box center [596, 271] width 62 height 10
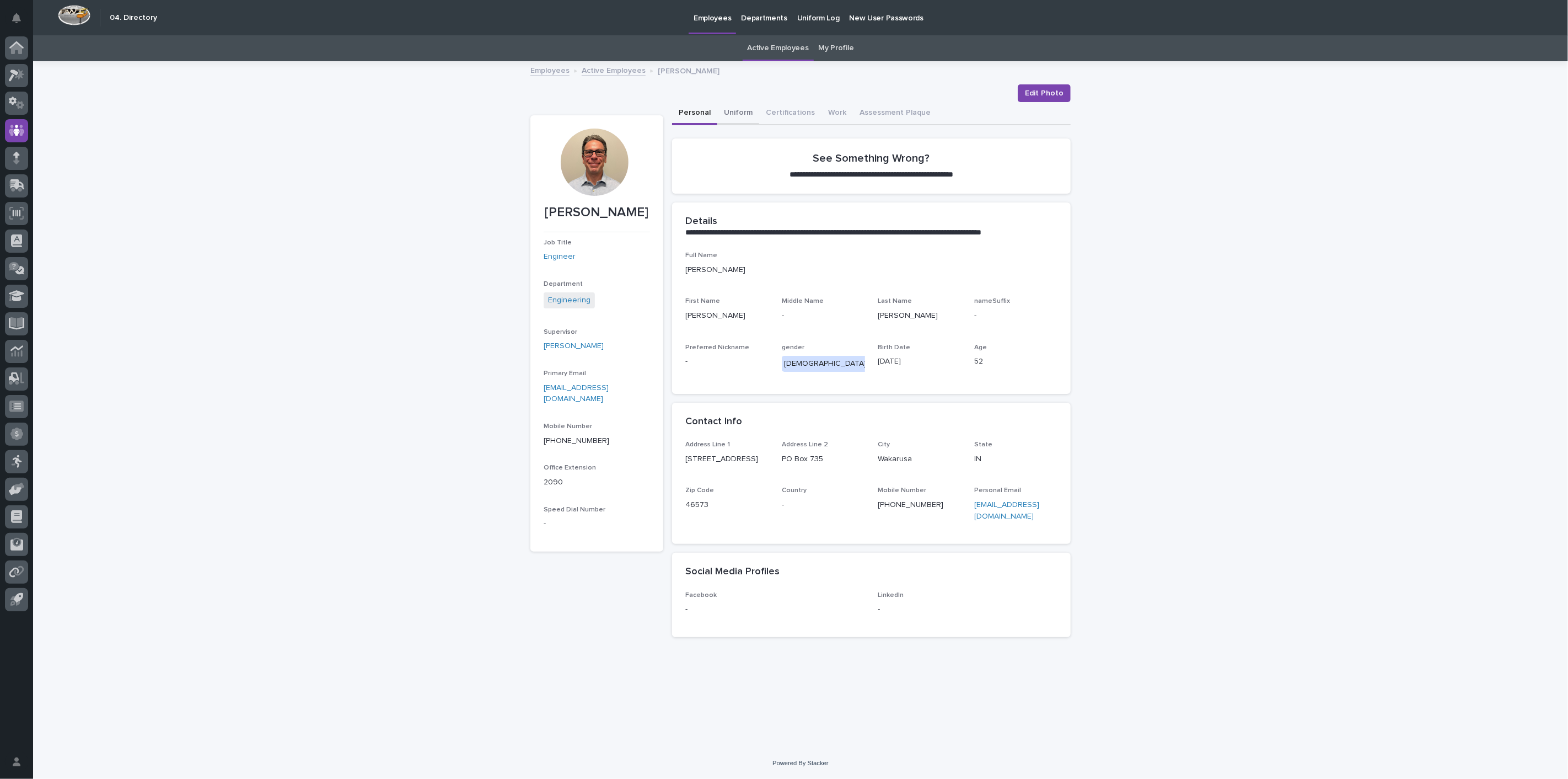
click at [742, 110] on button "Uniform" at bounding box center [738, 113] width 42 height 23
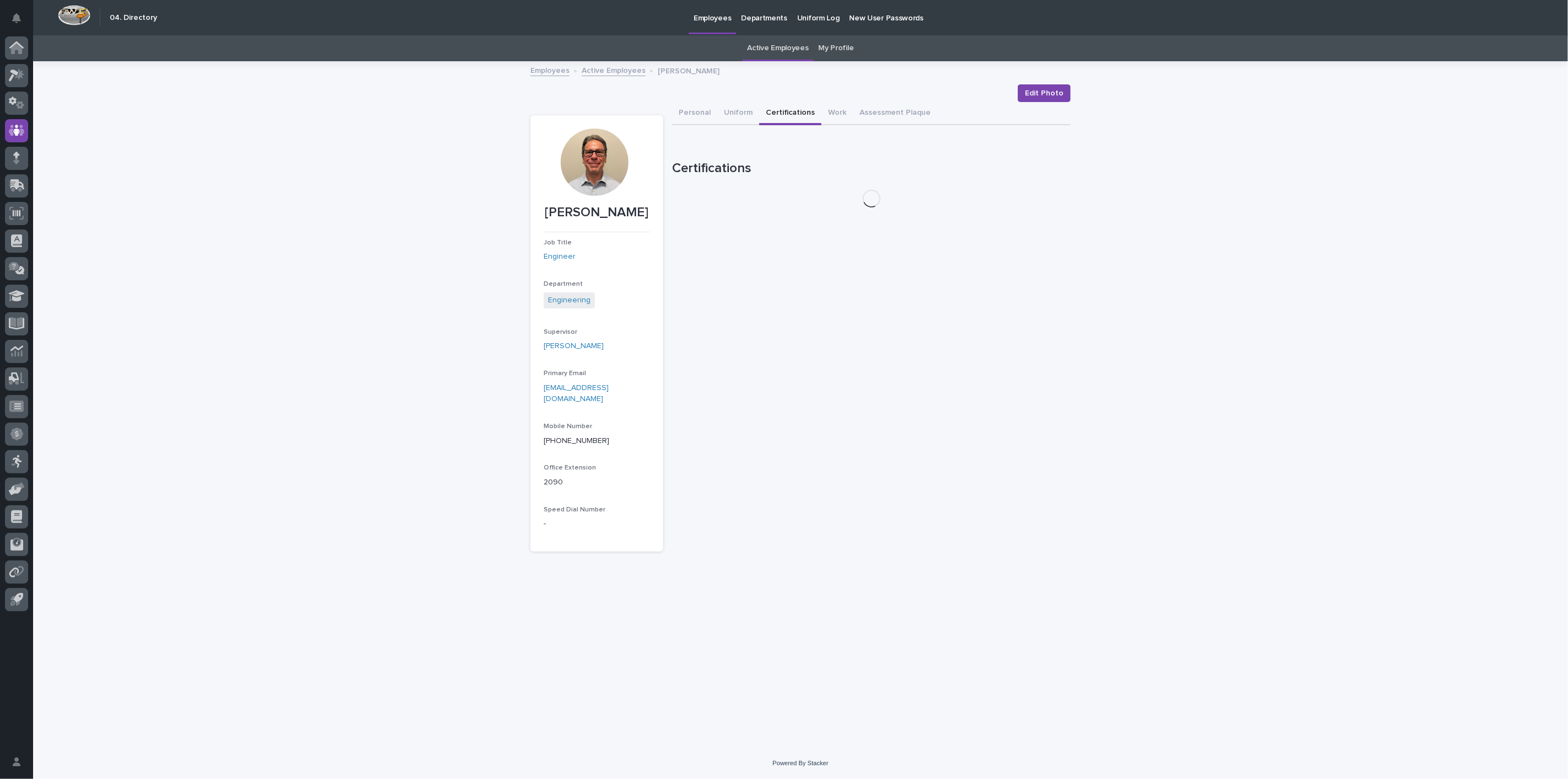
click at [791, 114] on button "Certifications" at bounding box center [789, 113] width 62 height 23
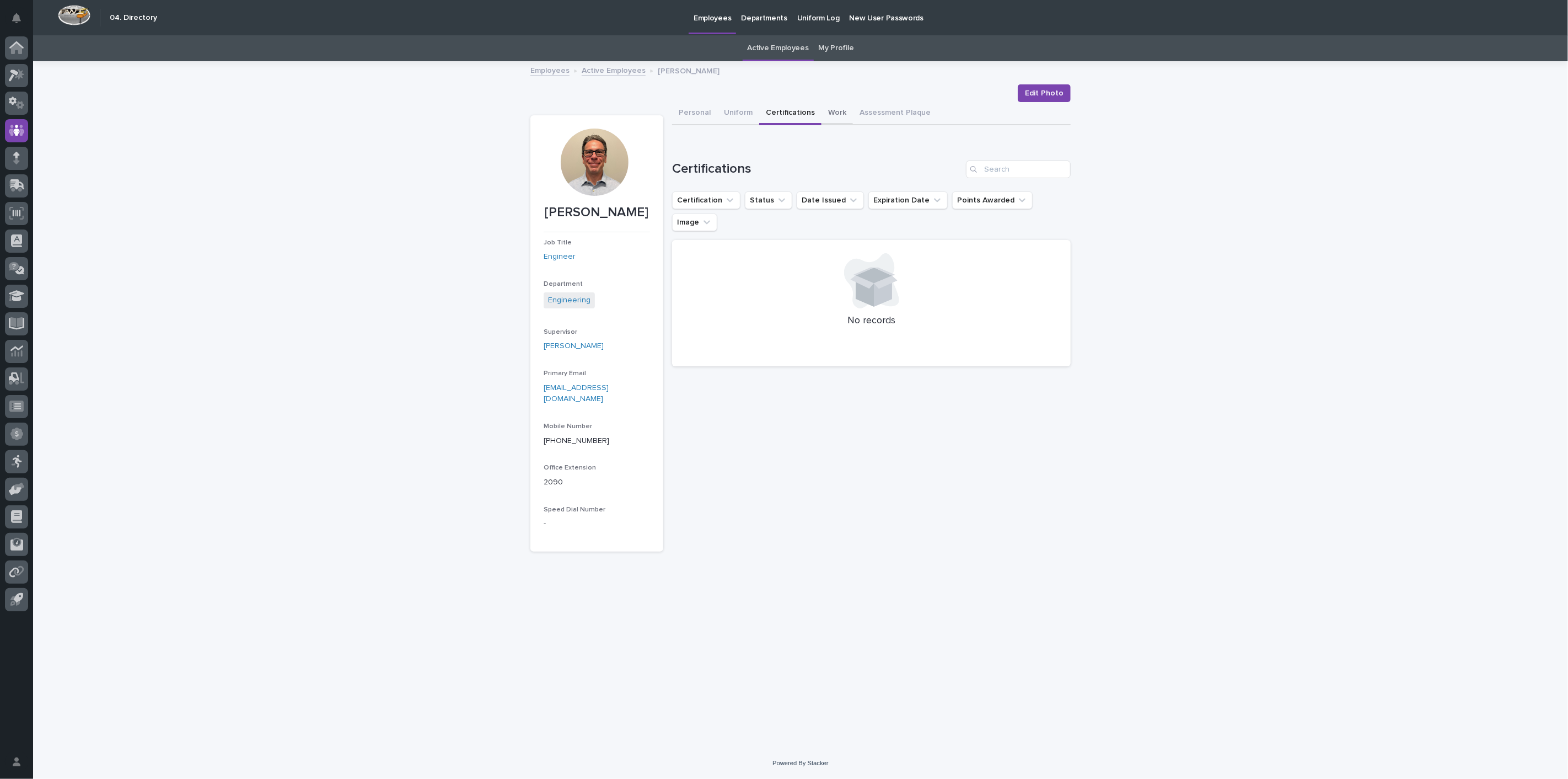
click at [832, 114] on button "Work" at bounding box center [838, 113] width 32 height 23
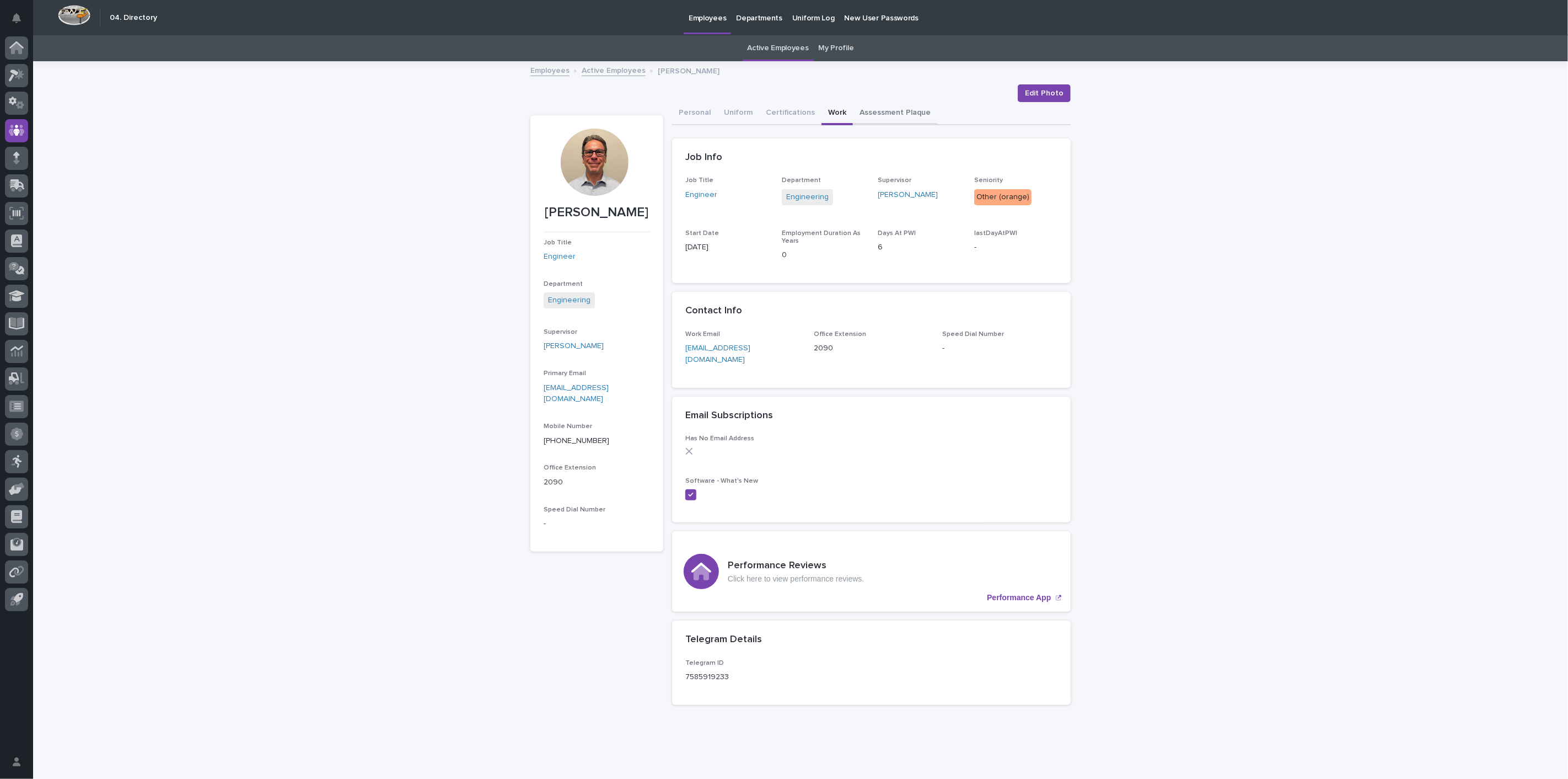
click at [854, 112] on button "Assessment Plaque" at bounding box center [896, 113] width 85 height 23
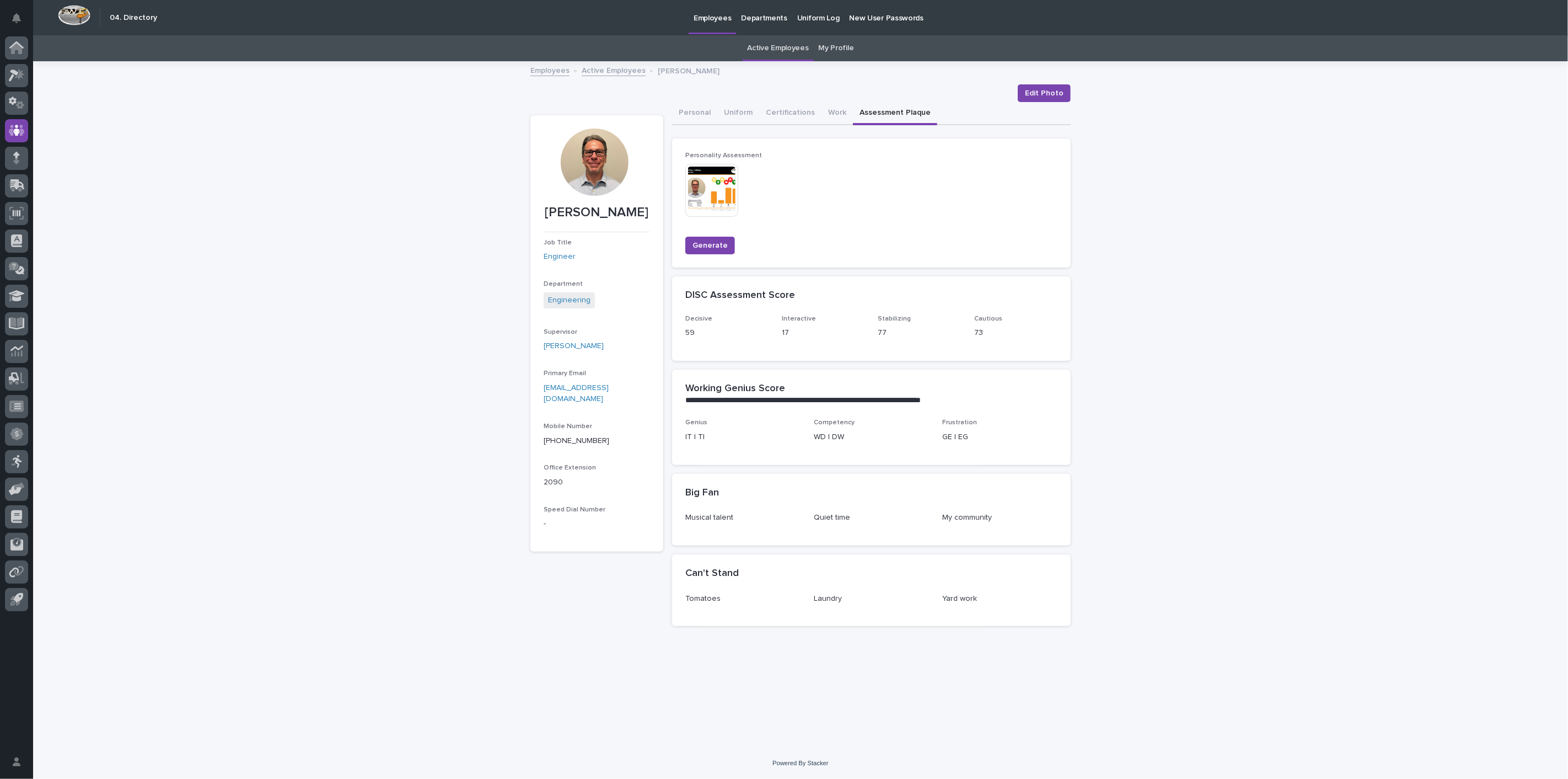
click at [550, 76] on div "Employees Active Employees [PERSON_NAME]" at bounding box center [801, 71] width 552 height 16
click at [554, 72] on link "Employees" at bounding box center [550, 69] width 39 height 13
